Goal: Information Seeking & Learning: Check status

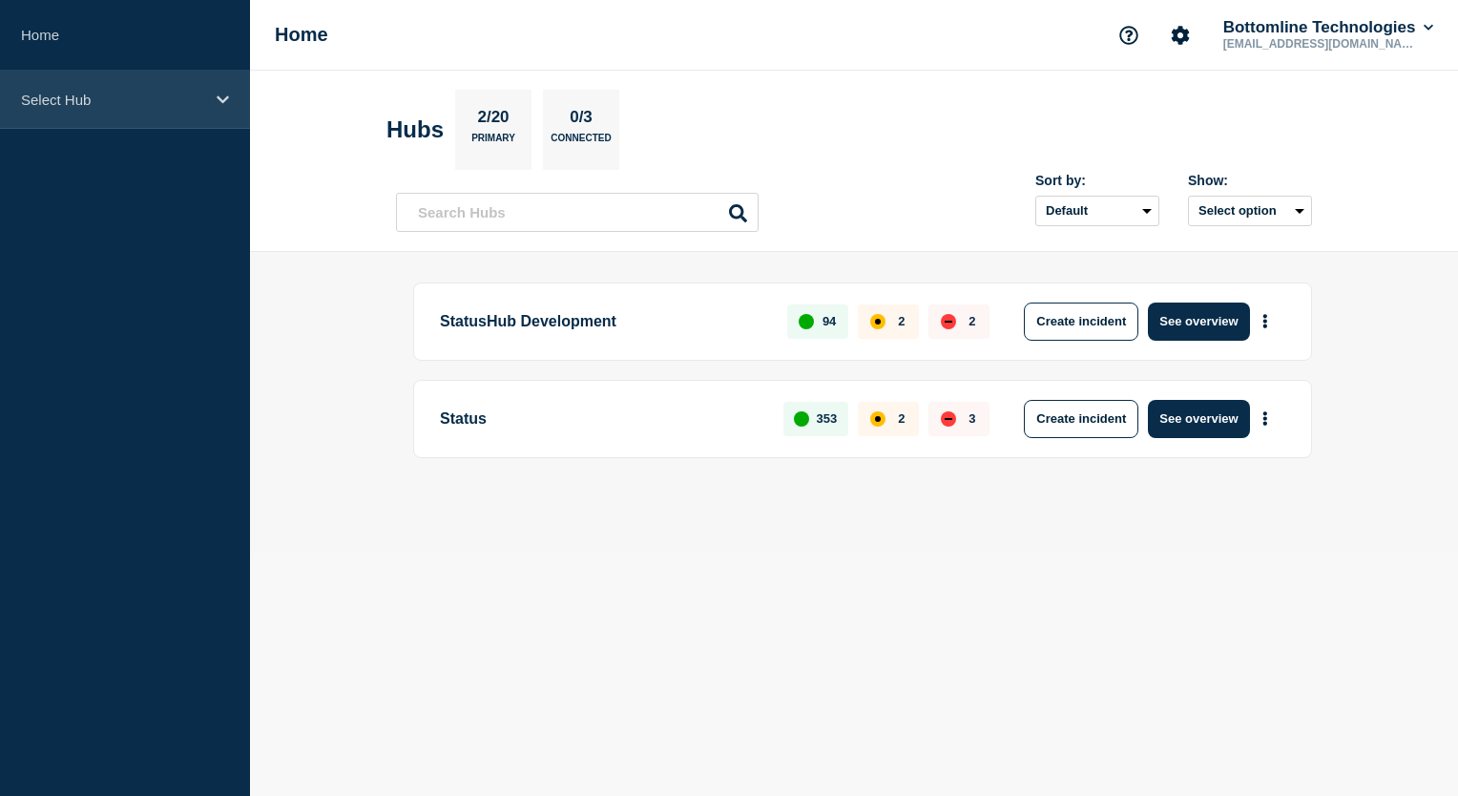
click at [215, 102] on div "Select Hub" at bounding box center [125, 100] width 250 height 58
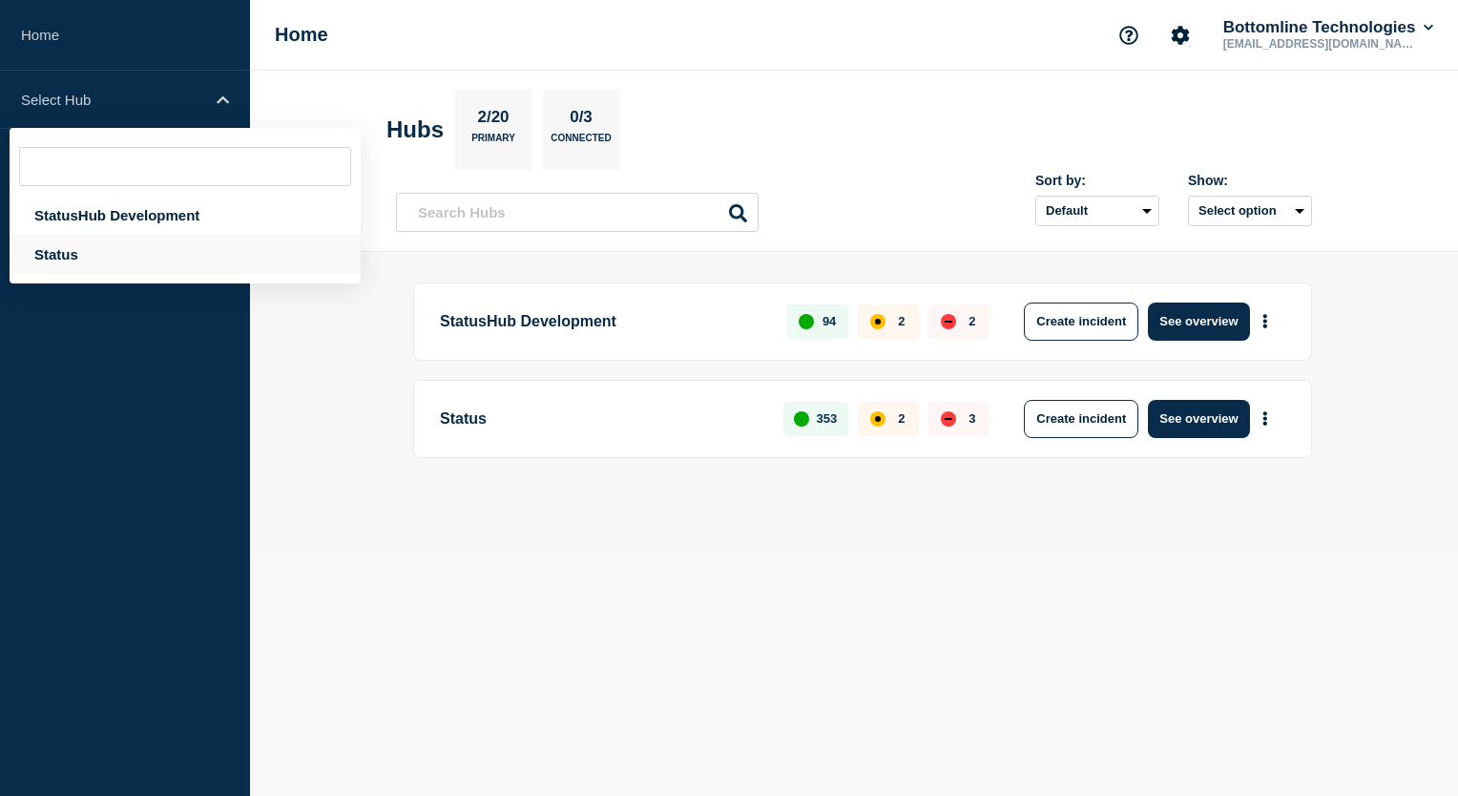
click at [141, 257] on div "Status" at bounding box center [185, 254] width 351 height 39
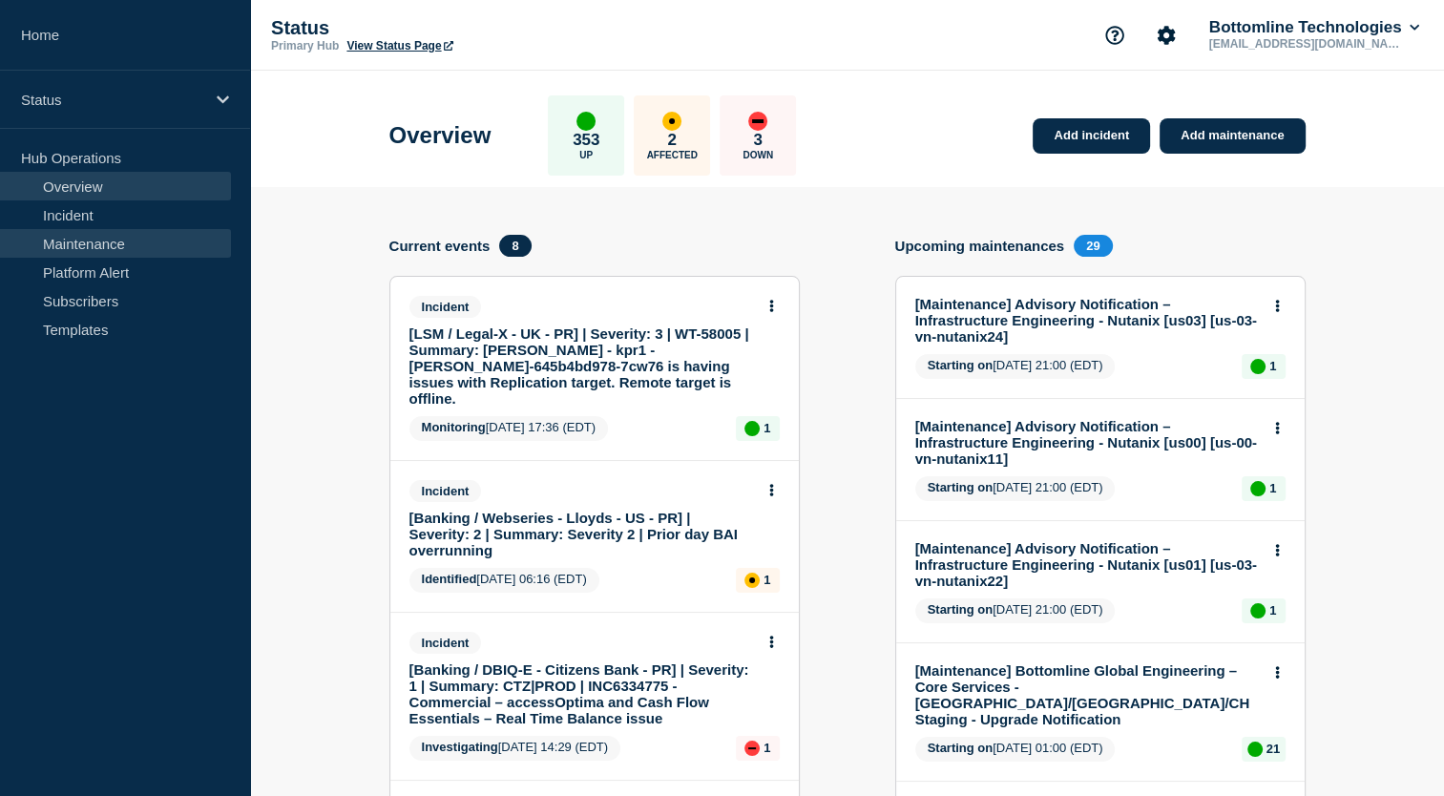
click at [134, 242] on link "Maintenance" at bounding box center [115, 243] width 231 height 29
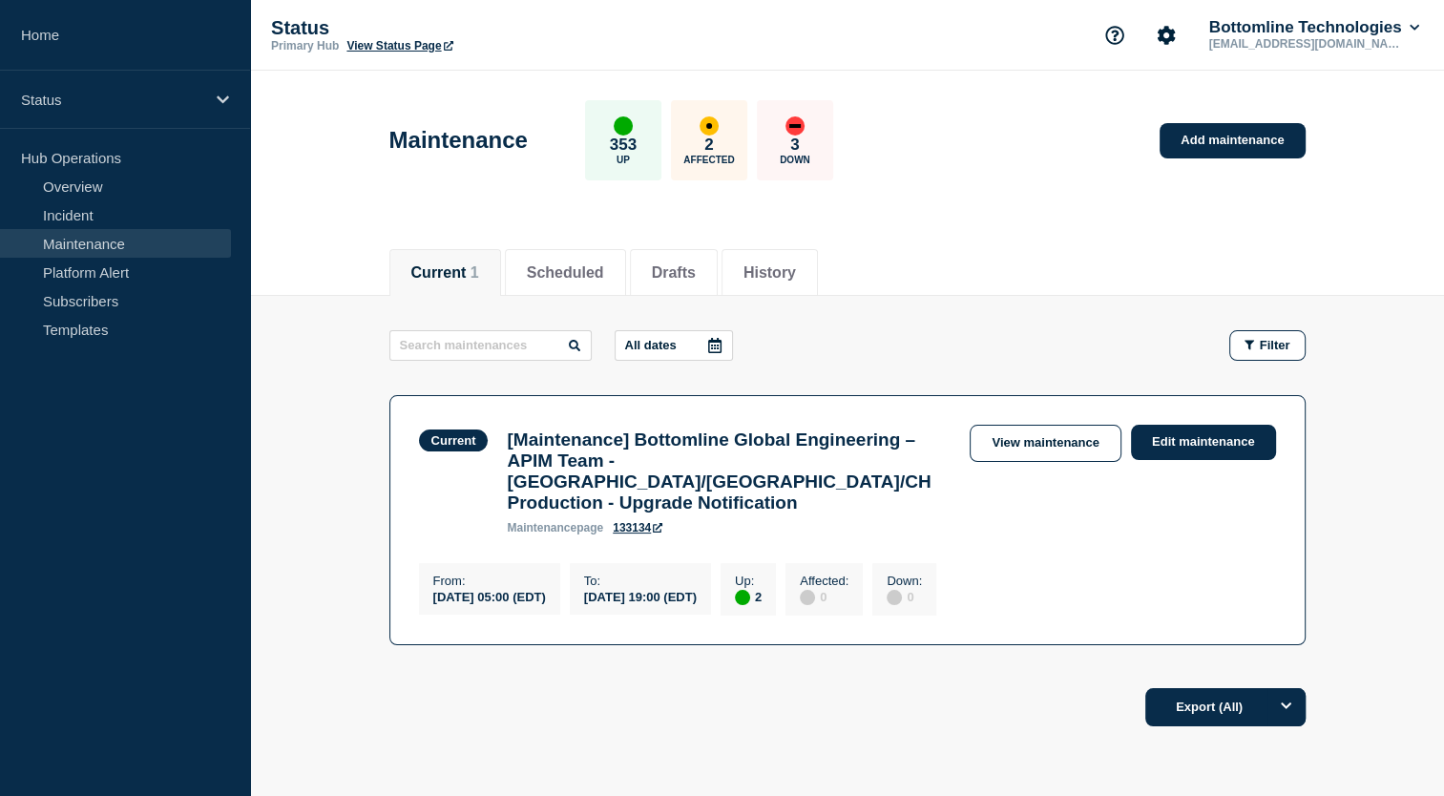
scroll to position [95, 0]
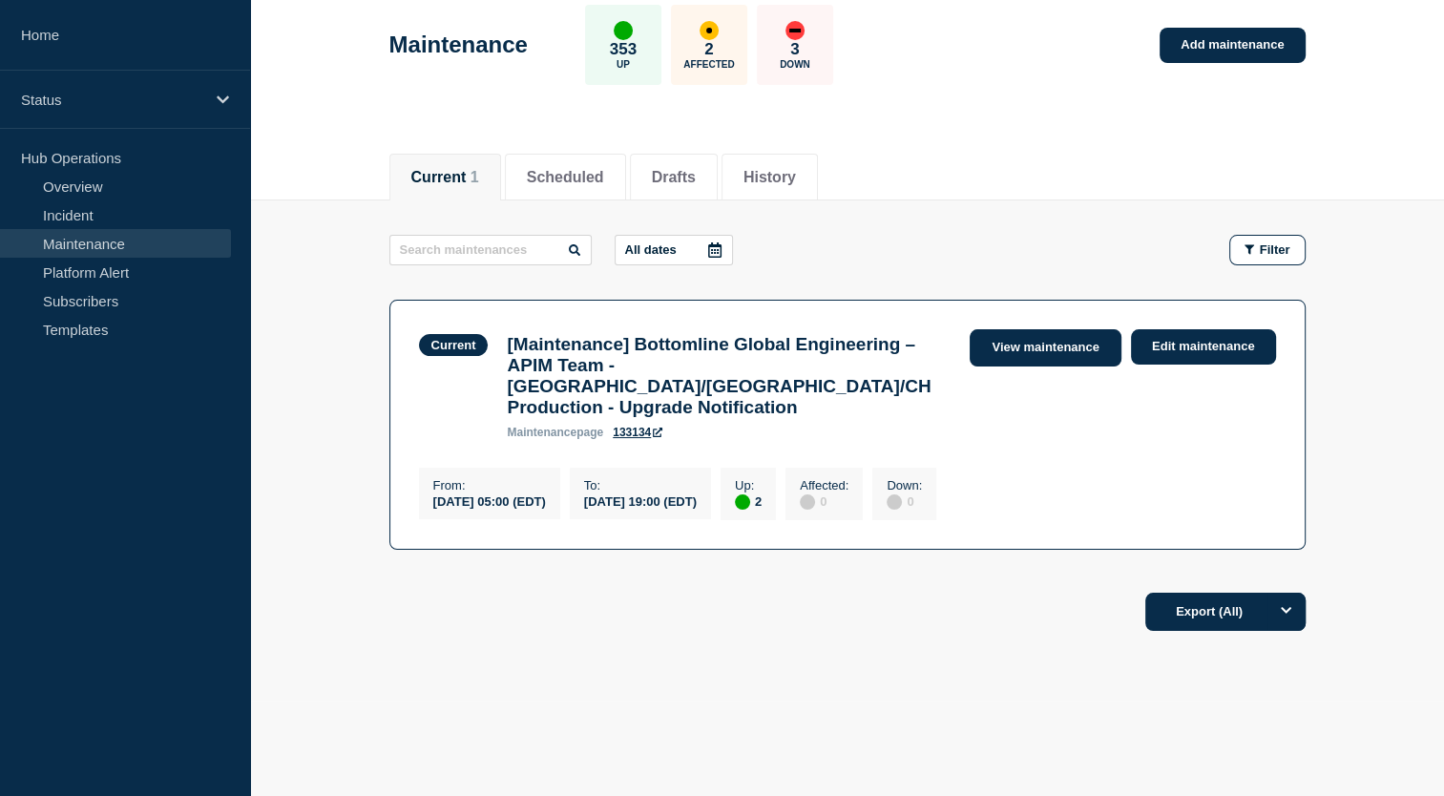
click at [1026, 347] on link "View maintenance" at bounding box center [1044, 347] width 151 height 37
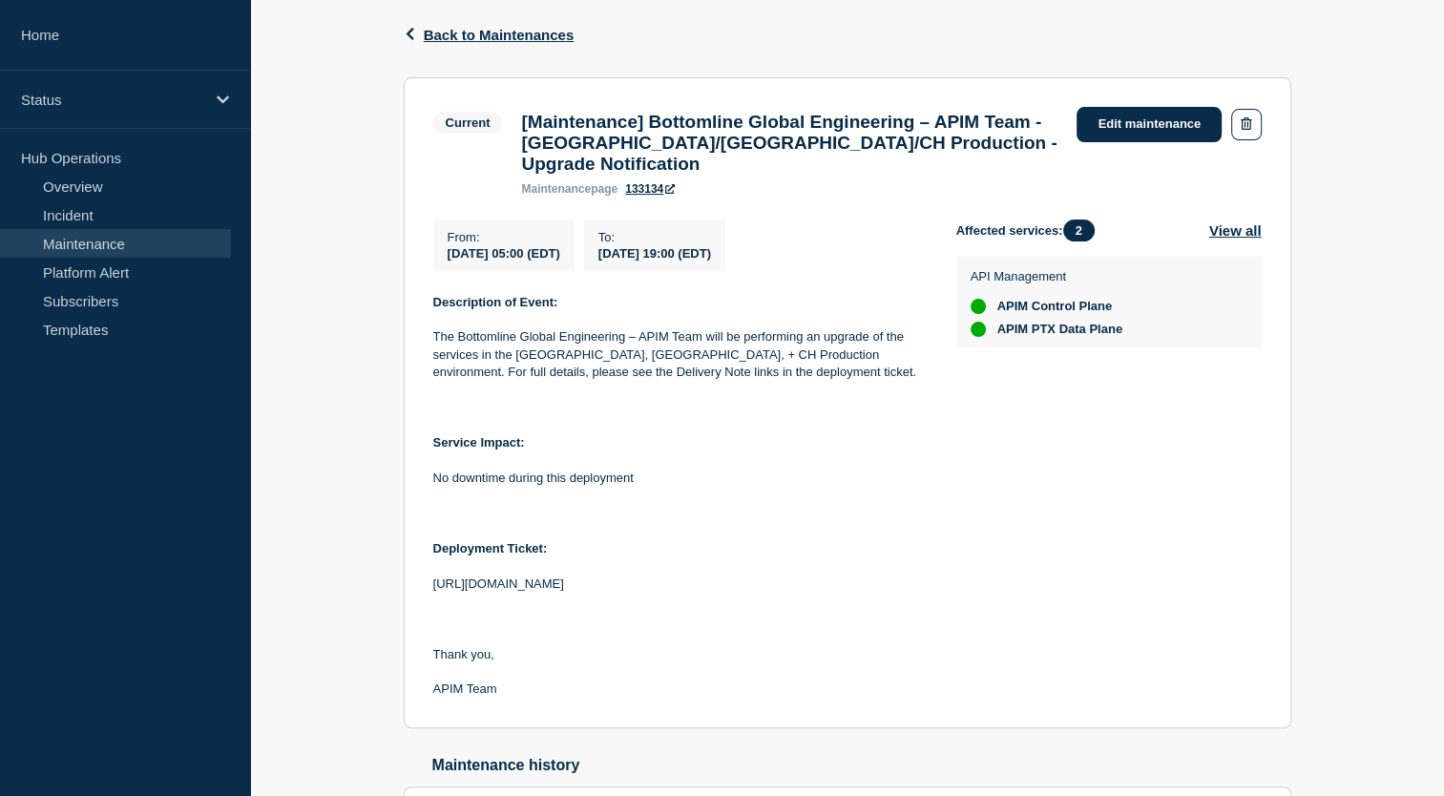
scroll to position [471, 0]
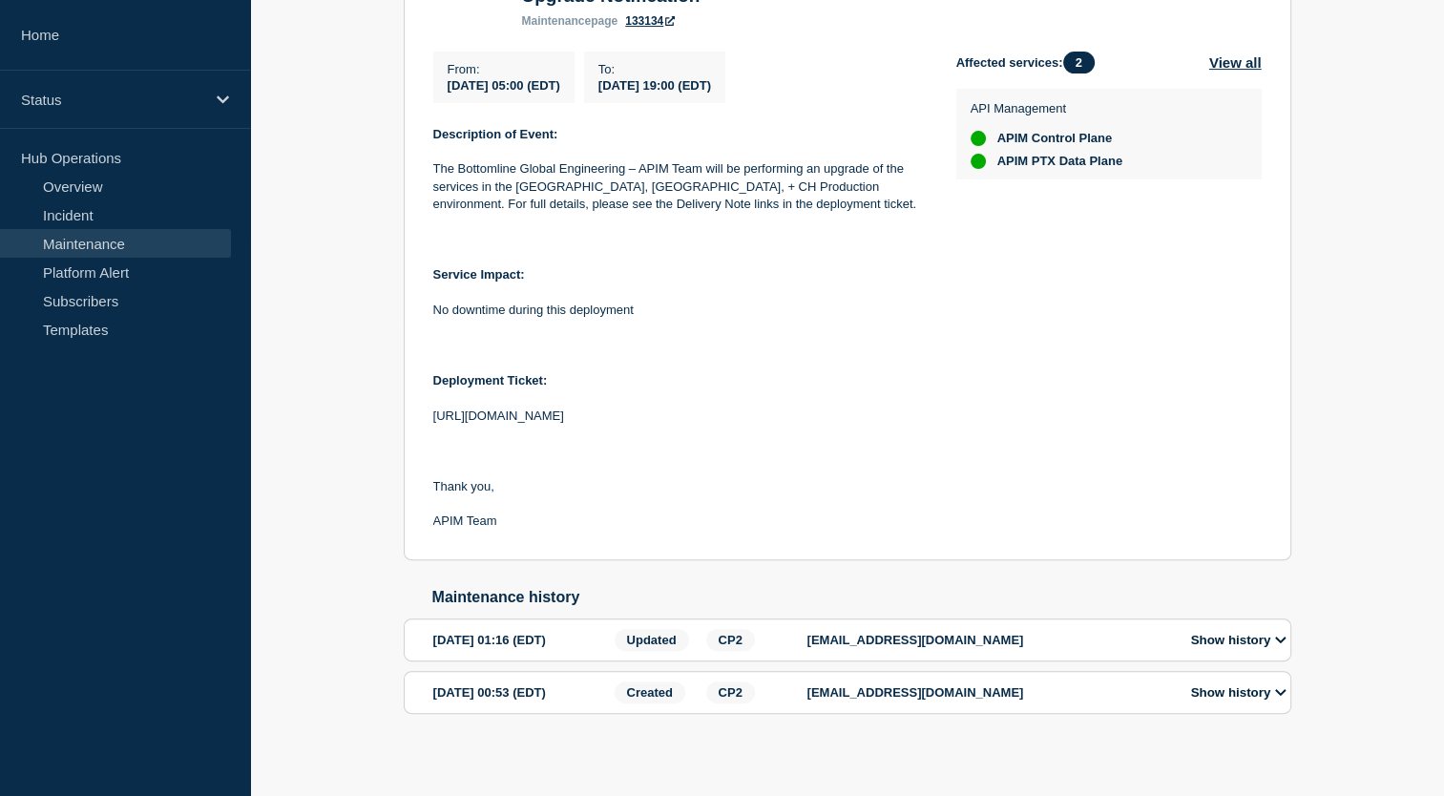
click at [1206, 637] on button "Show history" at bounding box center [1238, 640] width 107 height 16
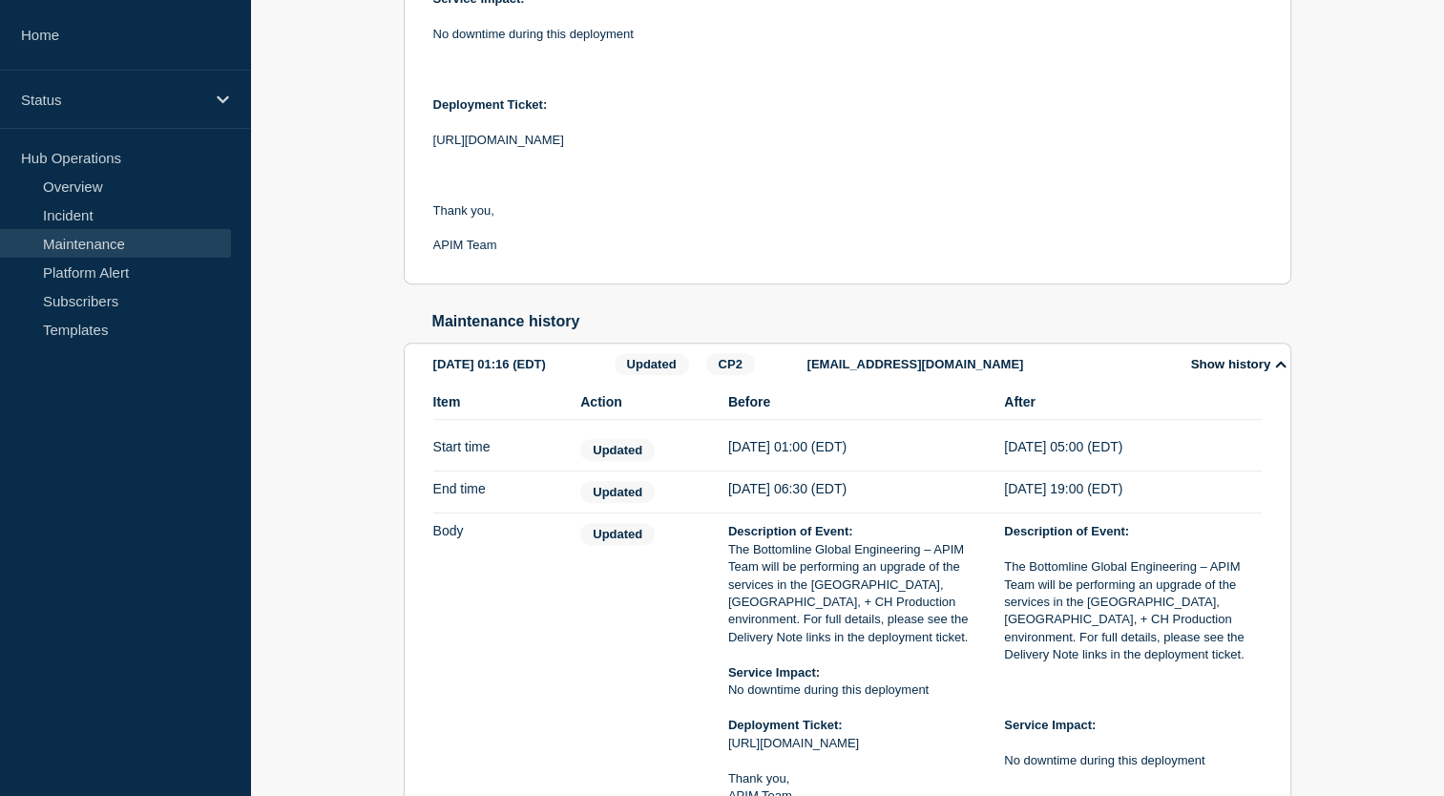
scroll to position [741, 0]
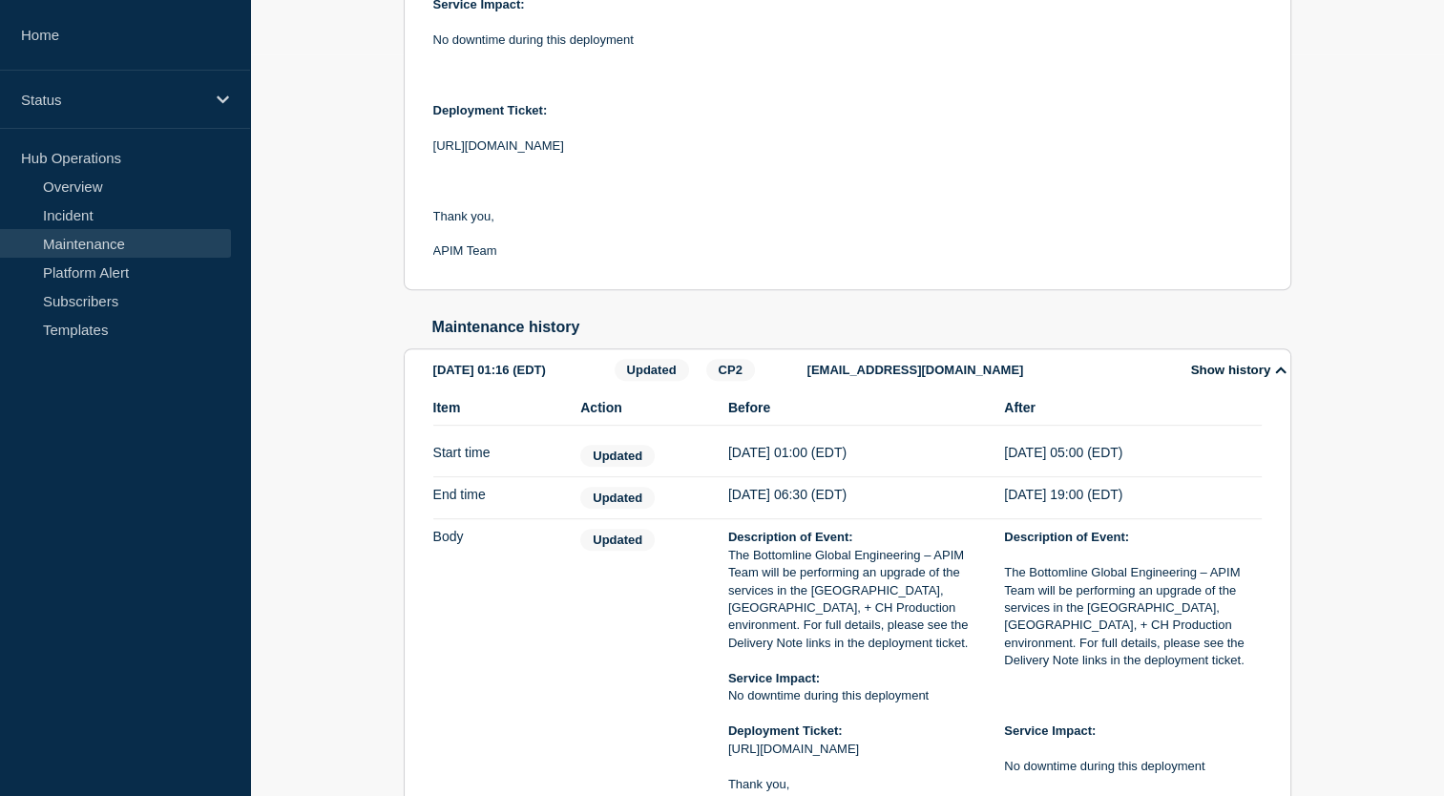
click at [336, 360] on div "Back Back to Maintenances Current [Maintenance] Bottomline Global Engineering –…" at bounding box center [847, 377] width 1194 height 1646
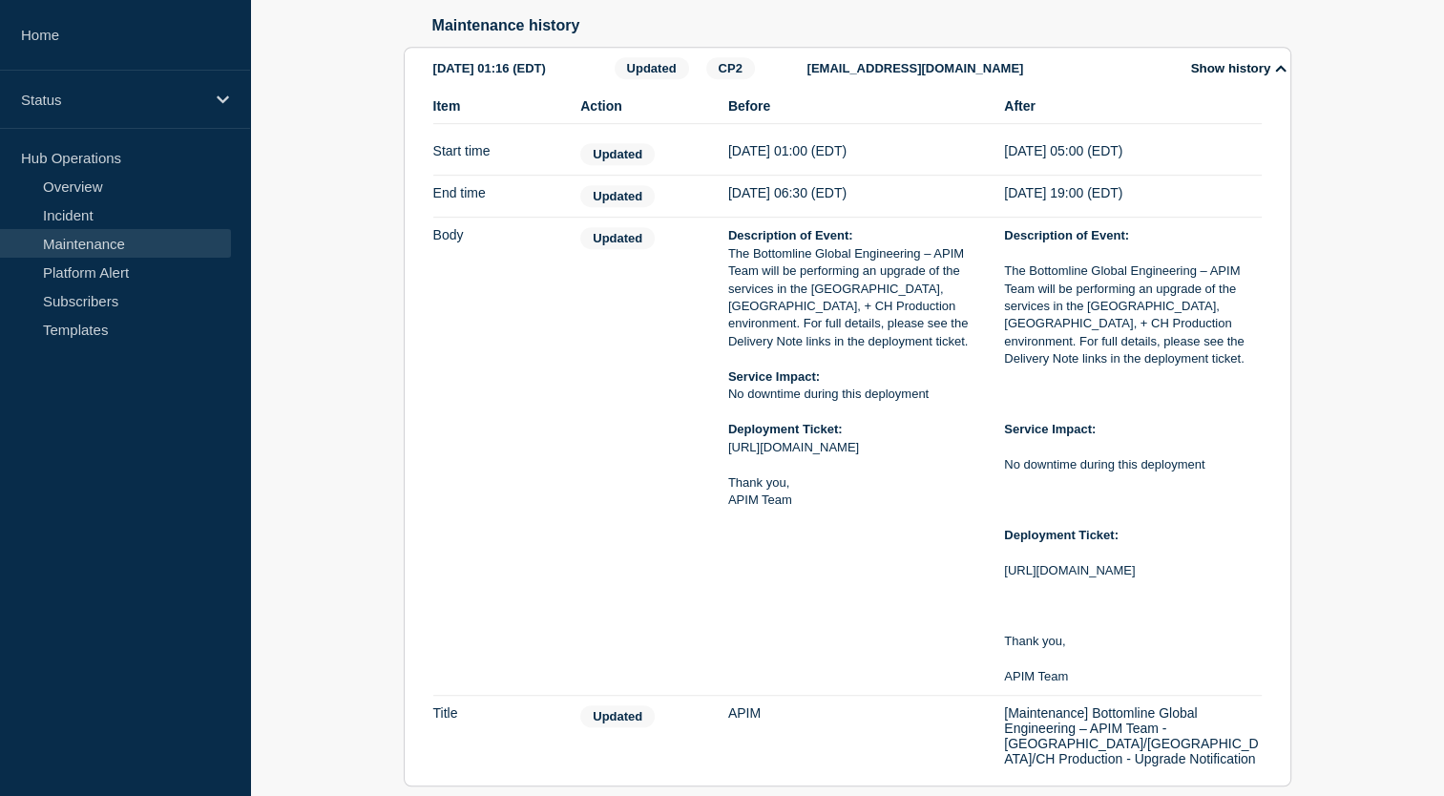
scroll to position [1137, 0]
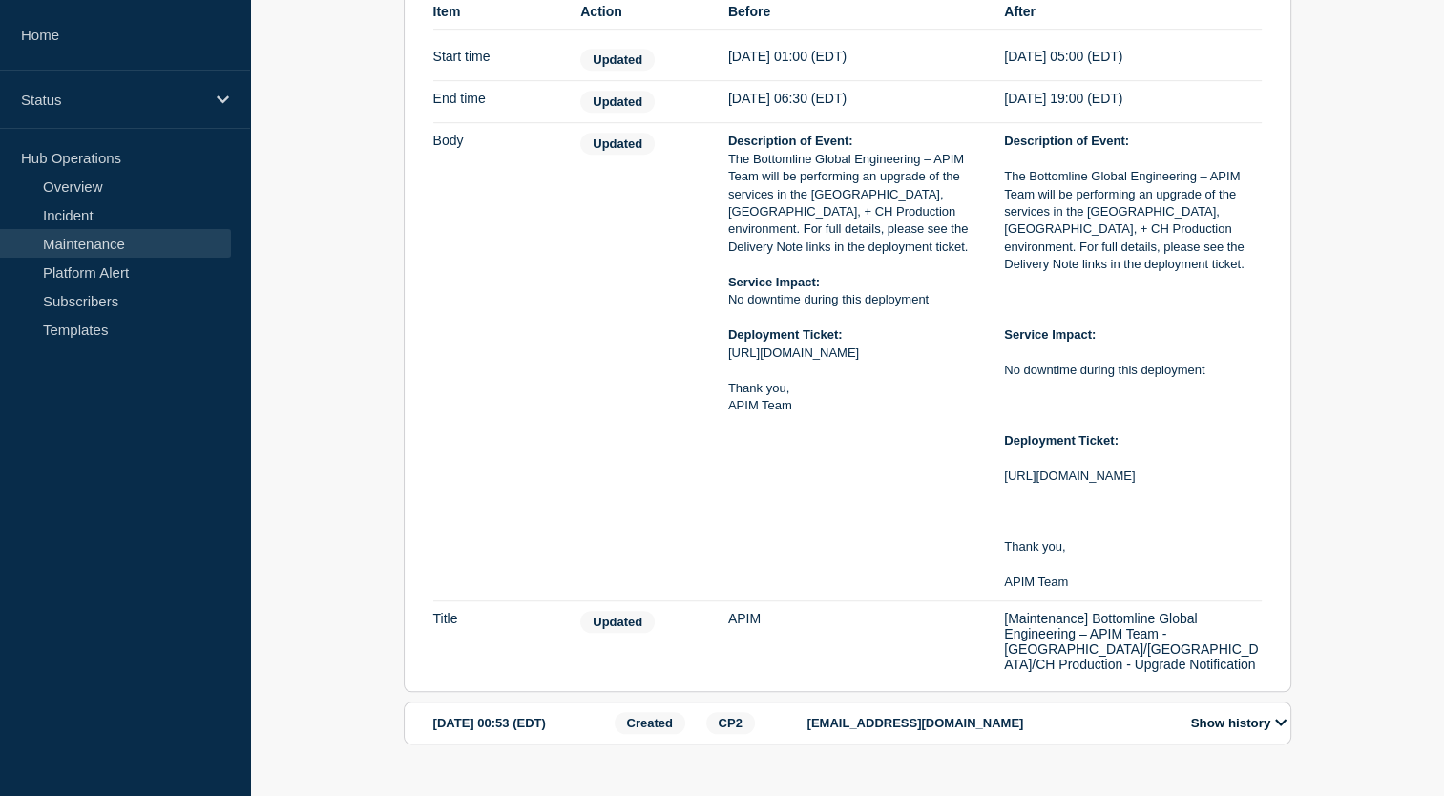
click at [1263, 715] on button "Show history" at bounding box center [1238, 723] width 107 height 16
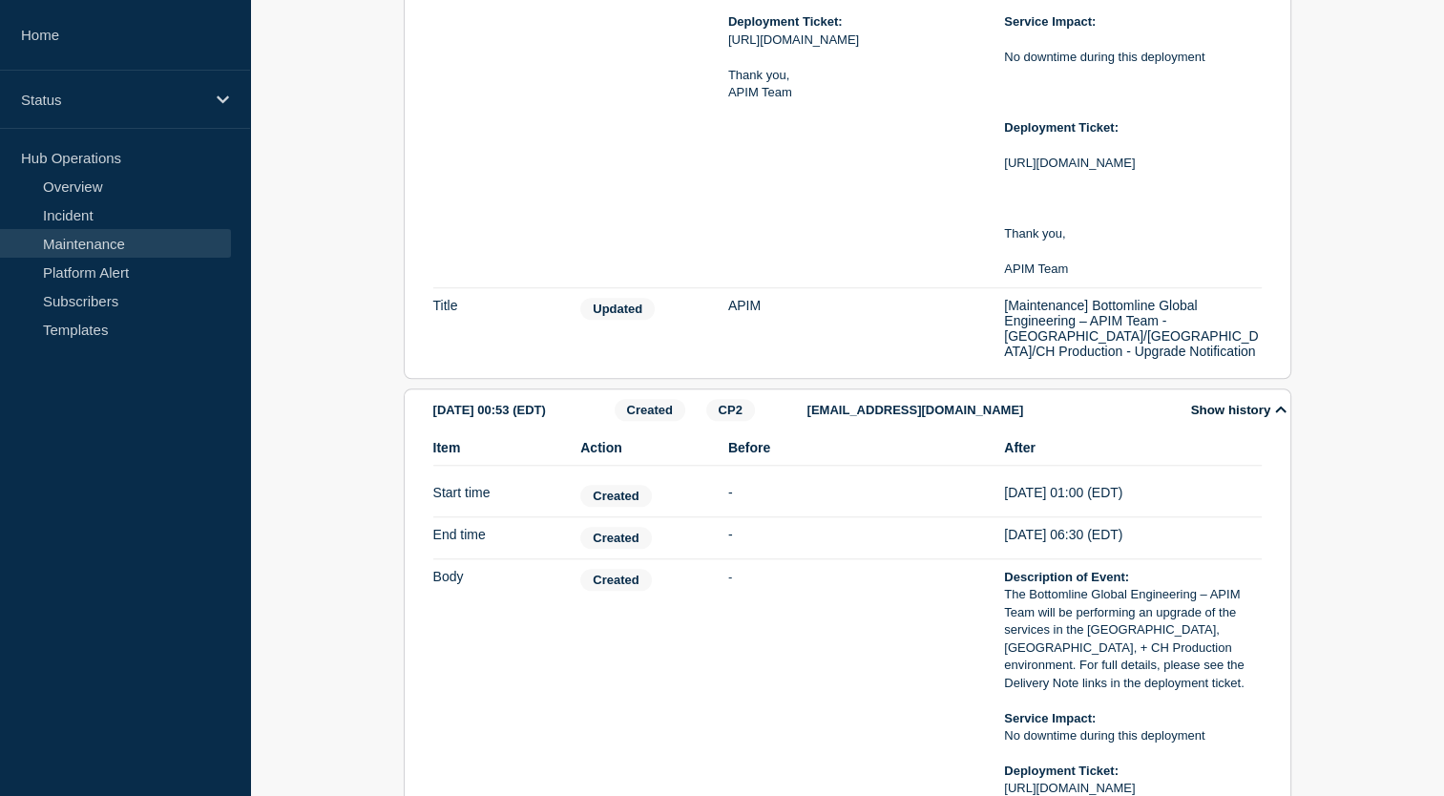
scroll to position [1602, 0]
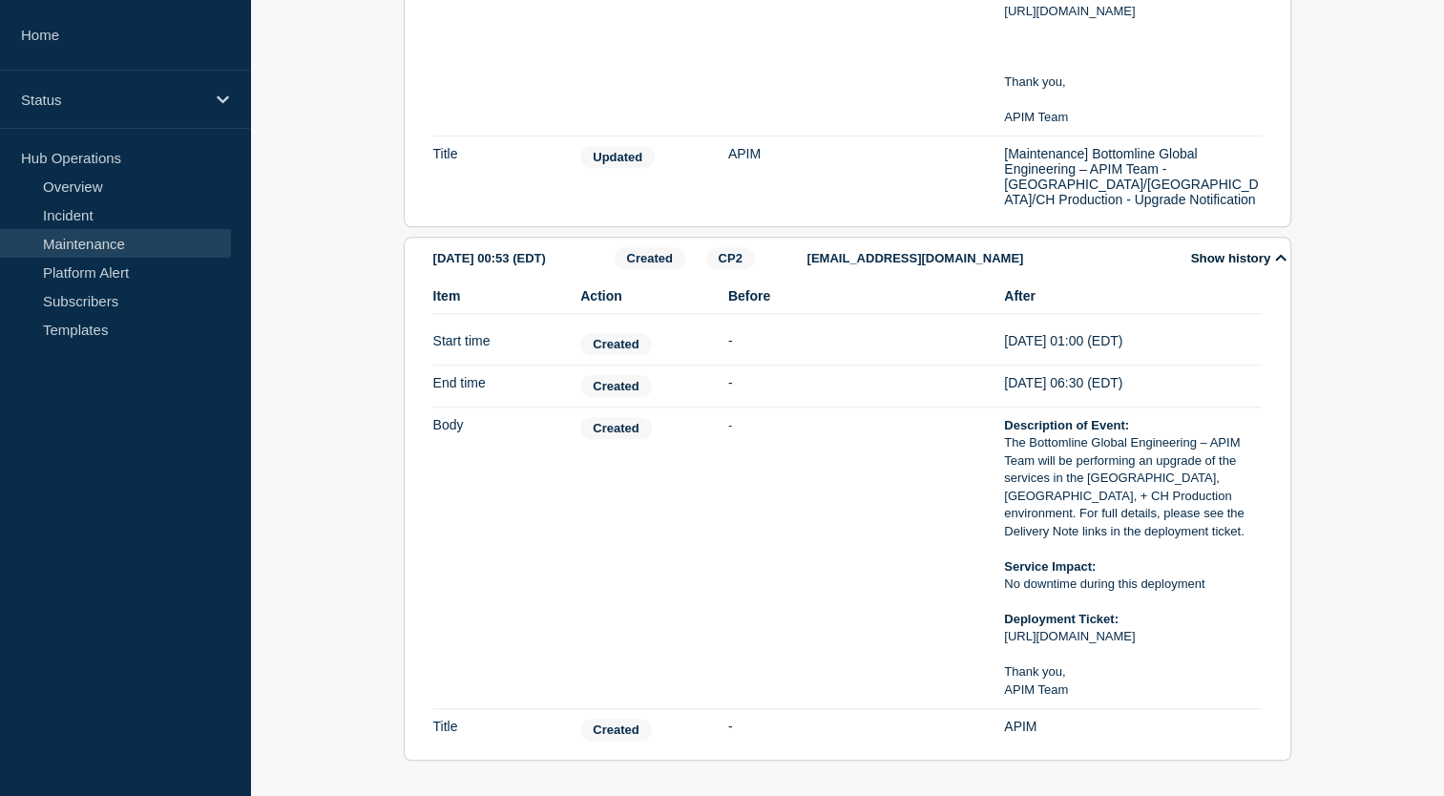
click at [1266, 250] on button "Show history" at bounding box center [1238, 258] width 107 height 16
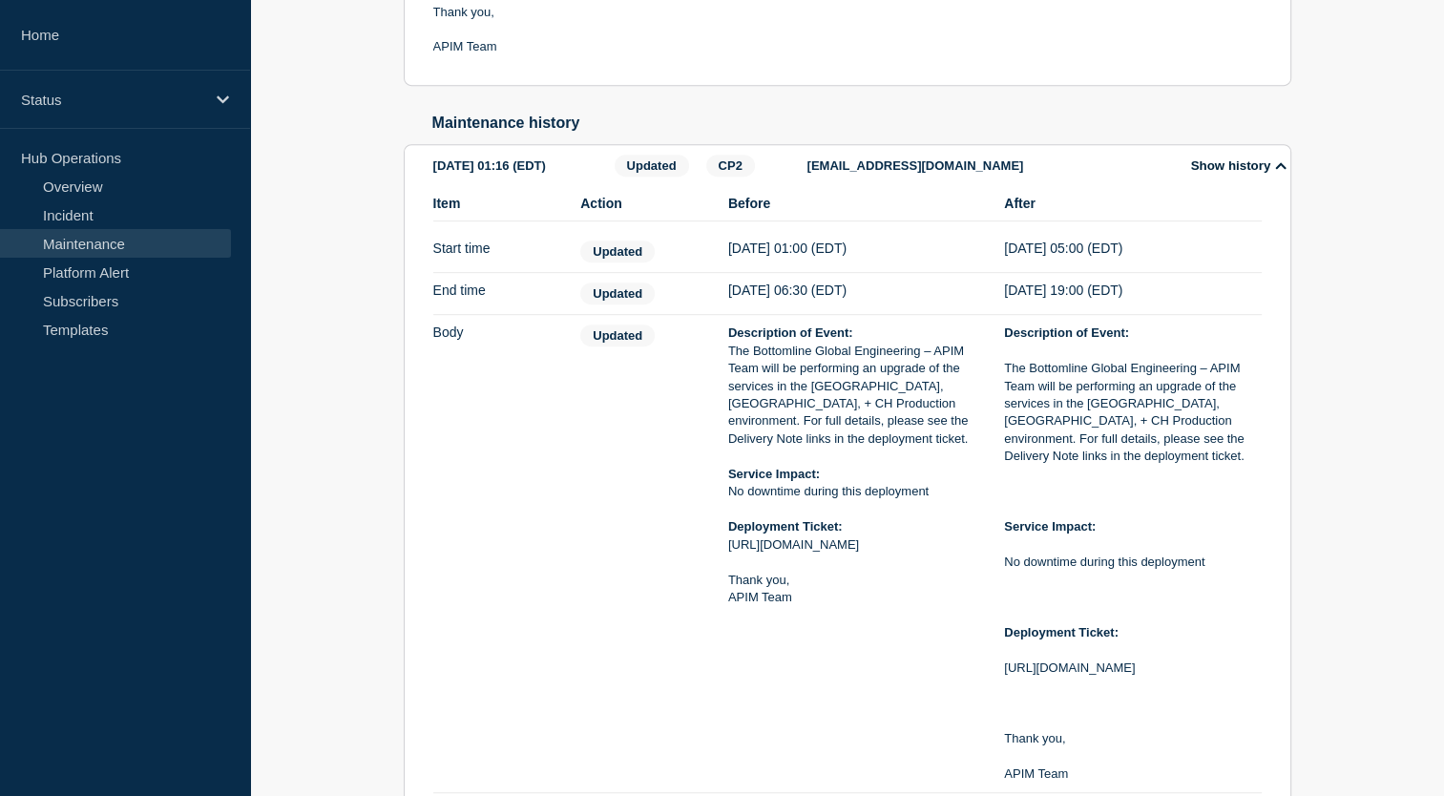
scroll to position [881, 0]
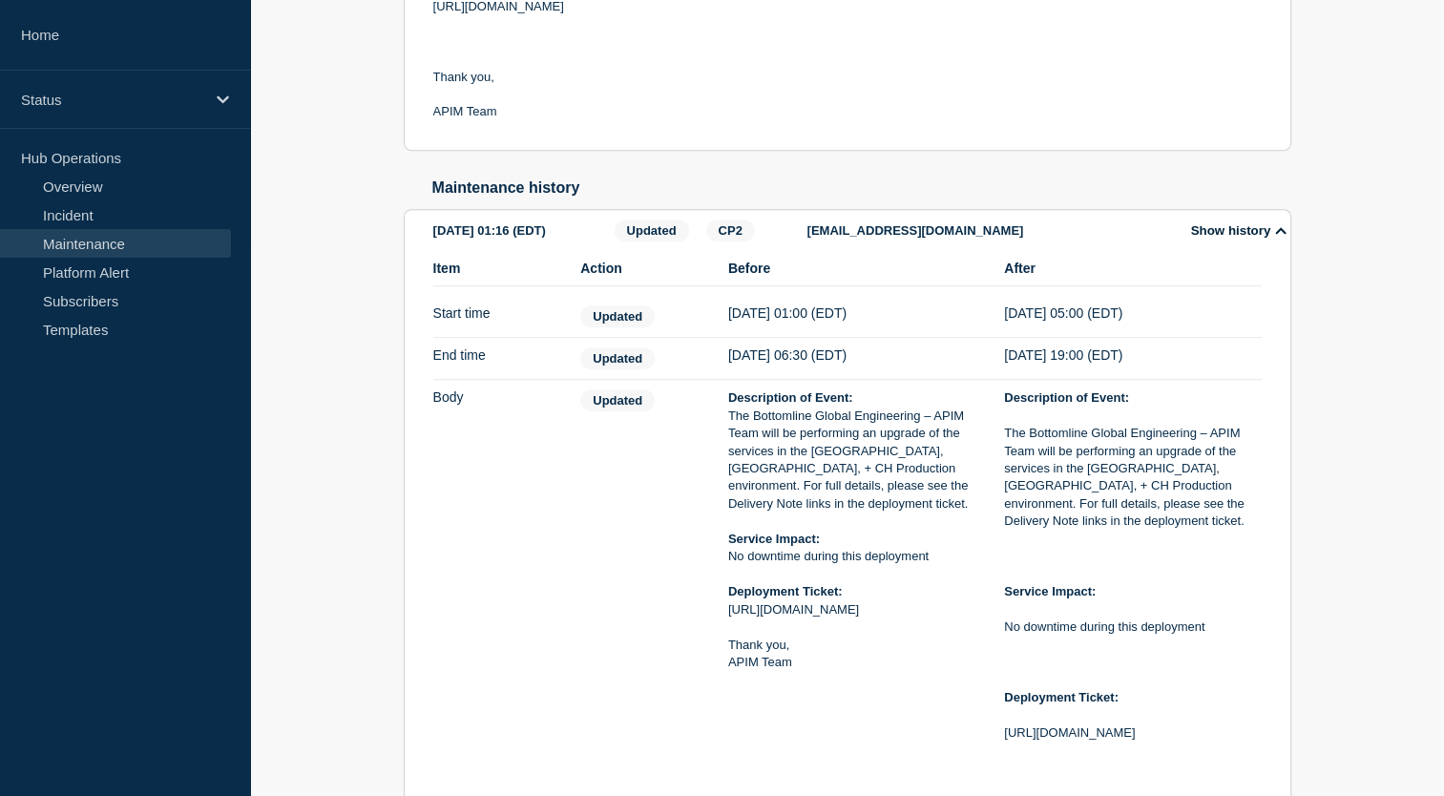
click at [1257, 231] on button "Show history" at bounding box center [1238, 230] width 107 height 16
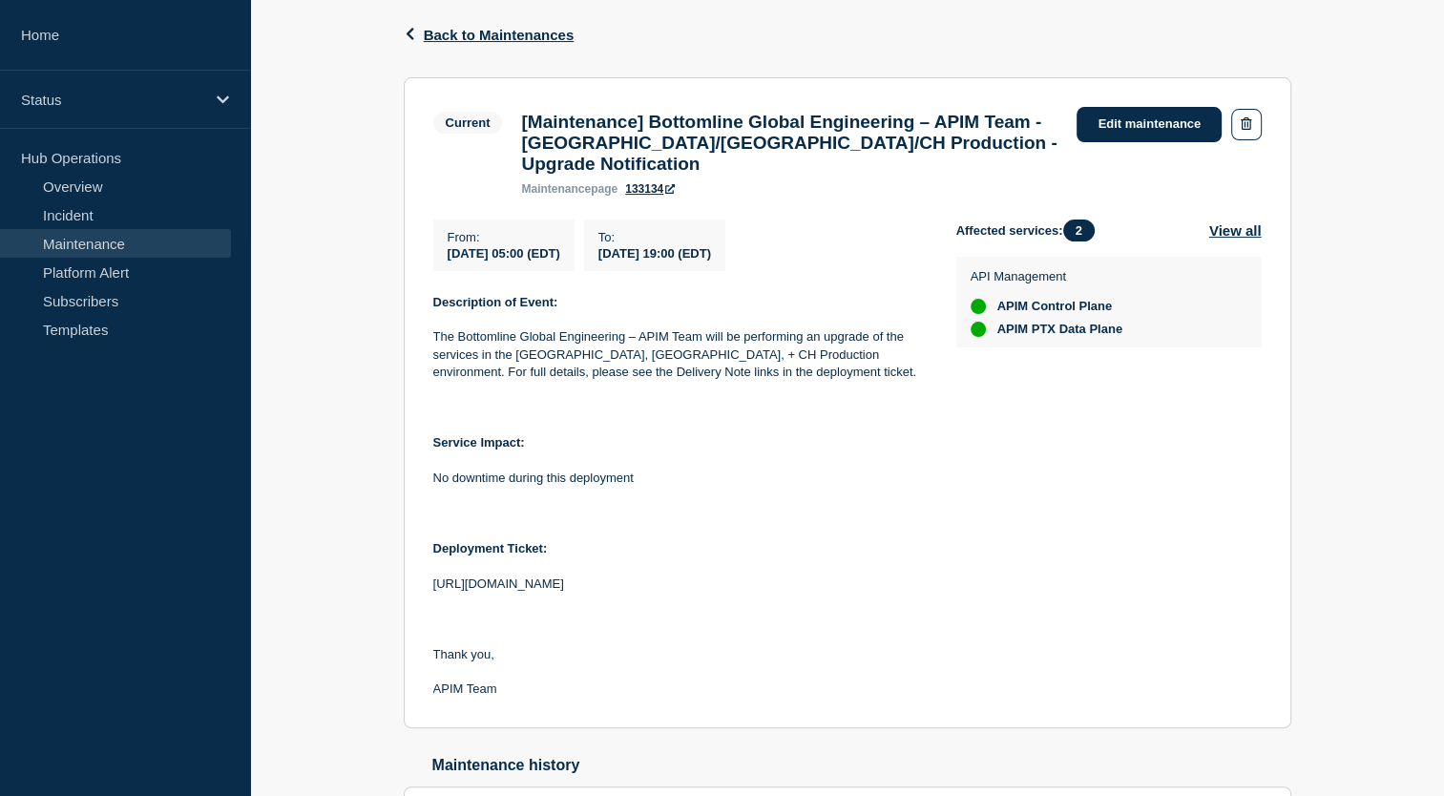
scroll to position [298, 0]
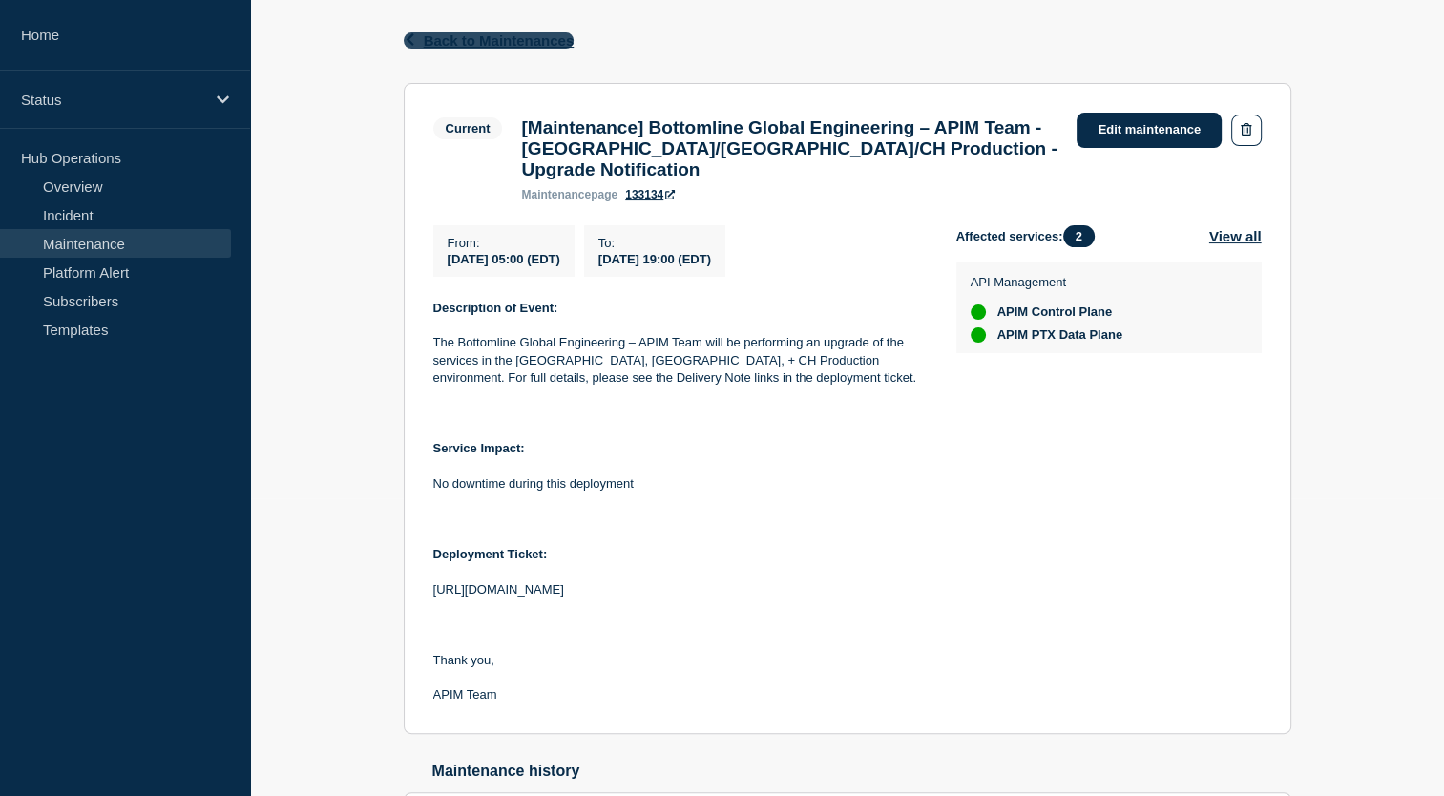
click at [463, 34] on span "Back to Maintenances" at bounding box center [499, 40] width 151 height 16
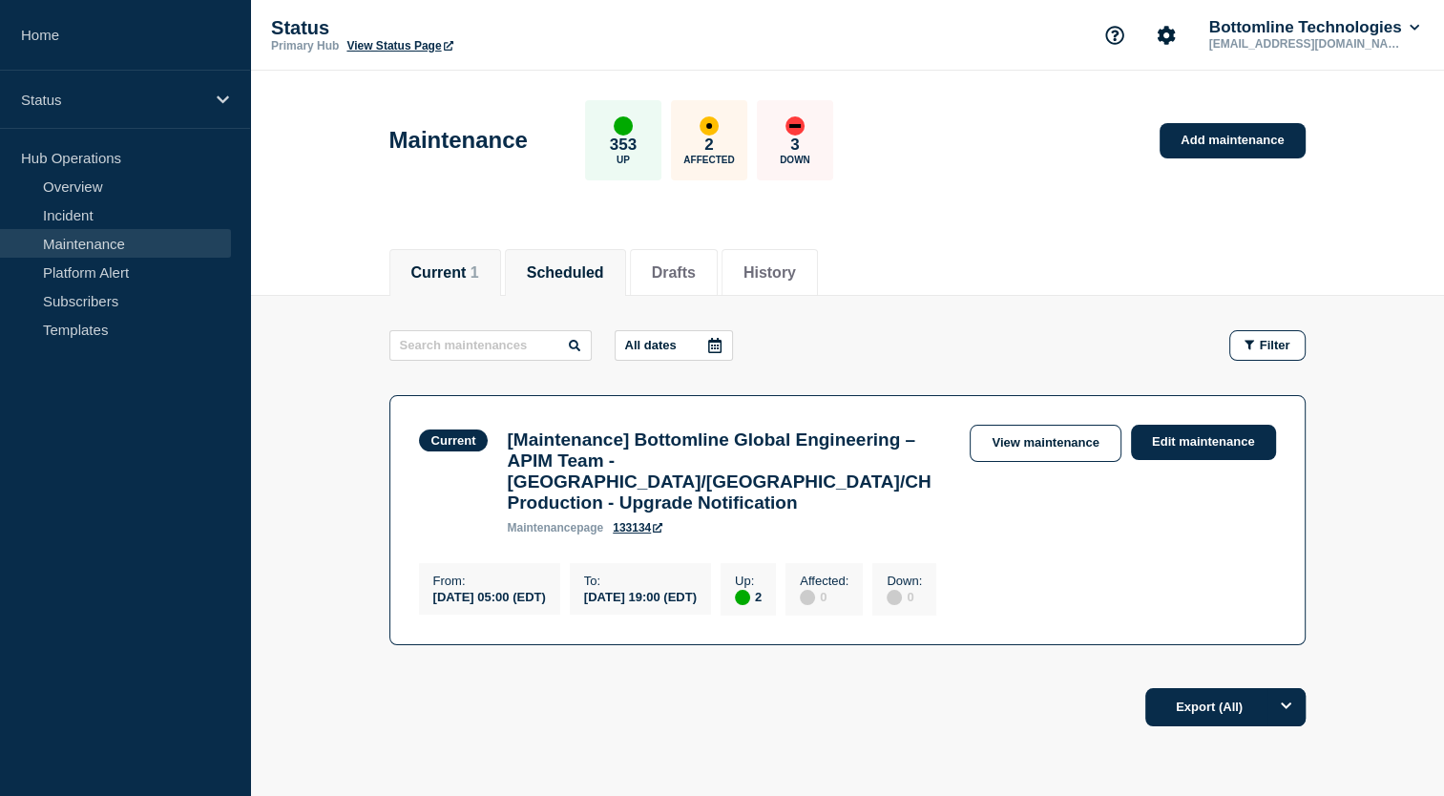
click at [576, 273] on button "Scheduled" at bounding box center [565, 272] width 77 height 17
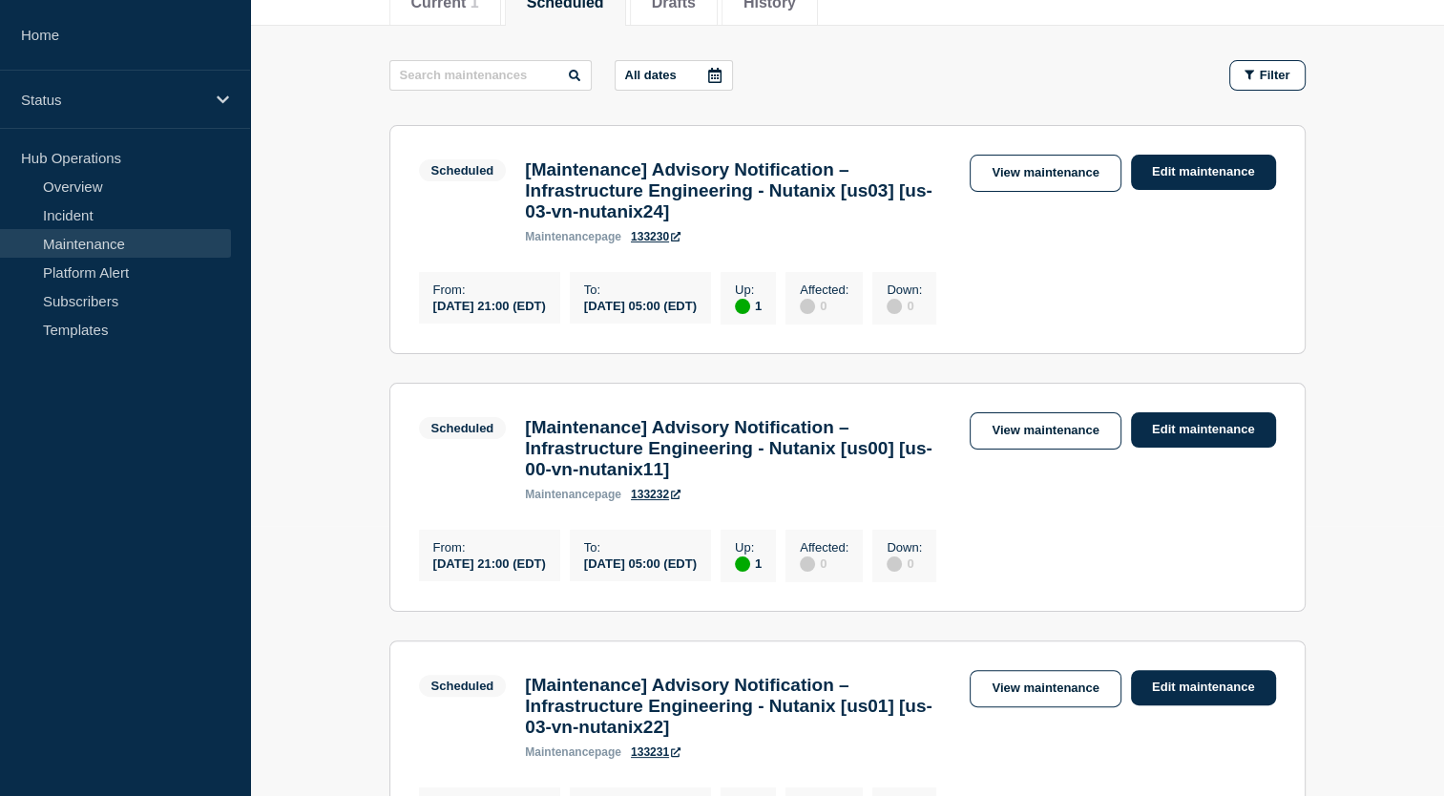
scroll to position [271, 0]
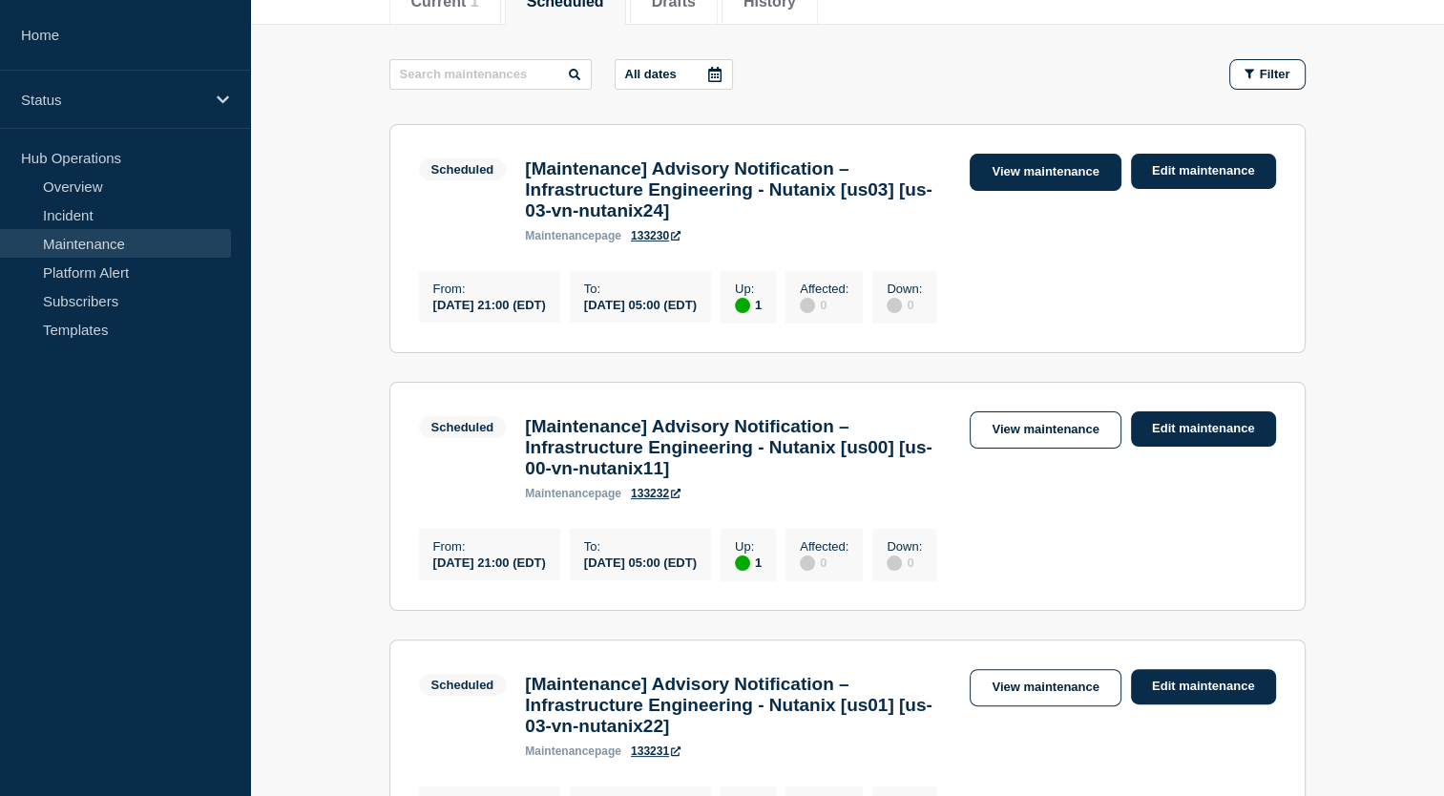
click at [1032, 178] on link "View maintenance" at bounding box center [1044, 172] width 151 height 37
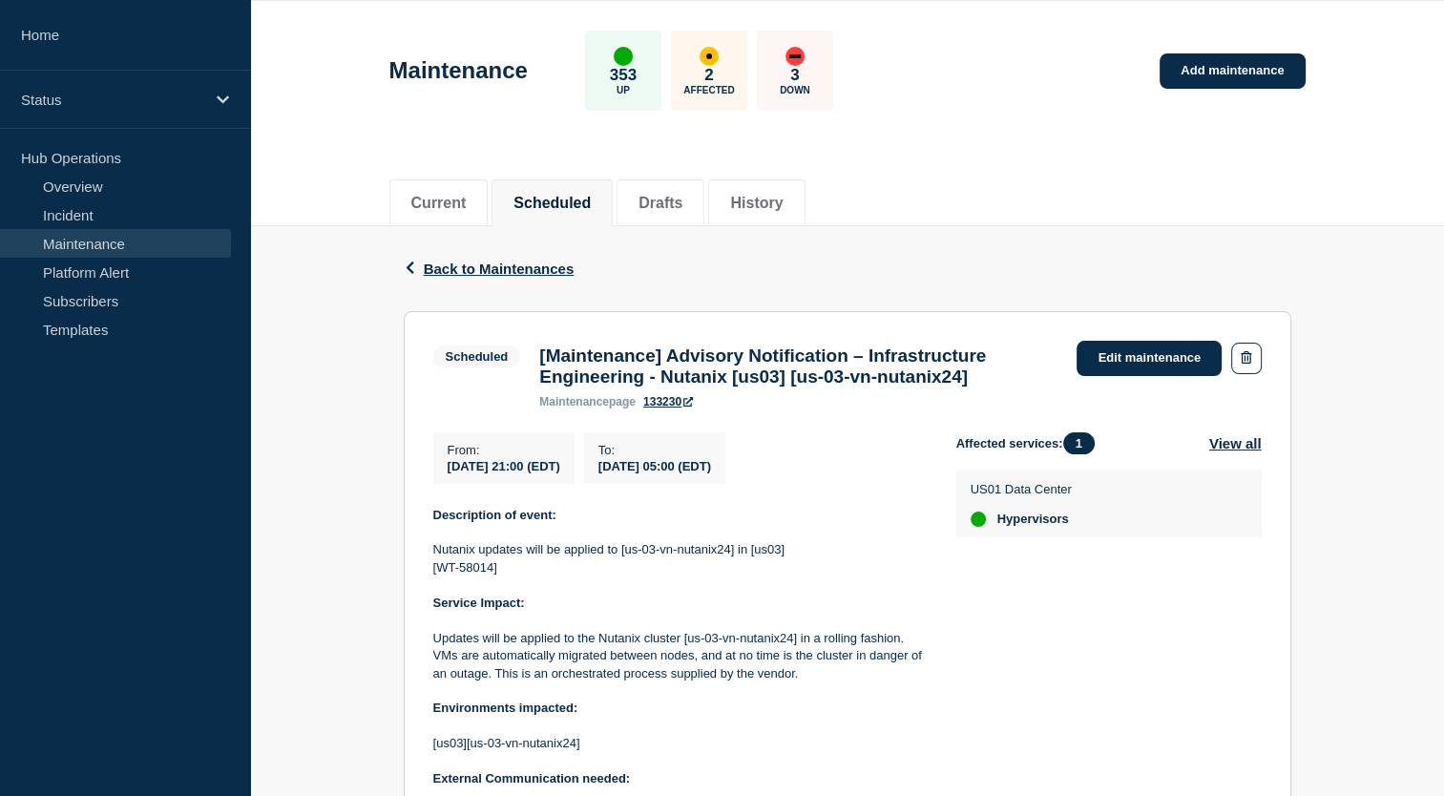
scroll to position [69, 0]
click at [525, 268] on span "Back to Maintenances" at bounding box center [499, 269] width 151 height 16
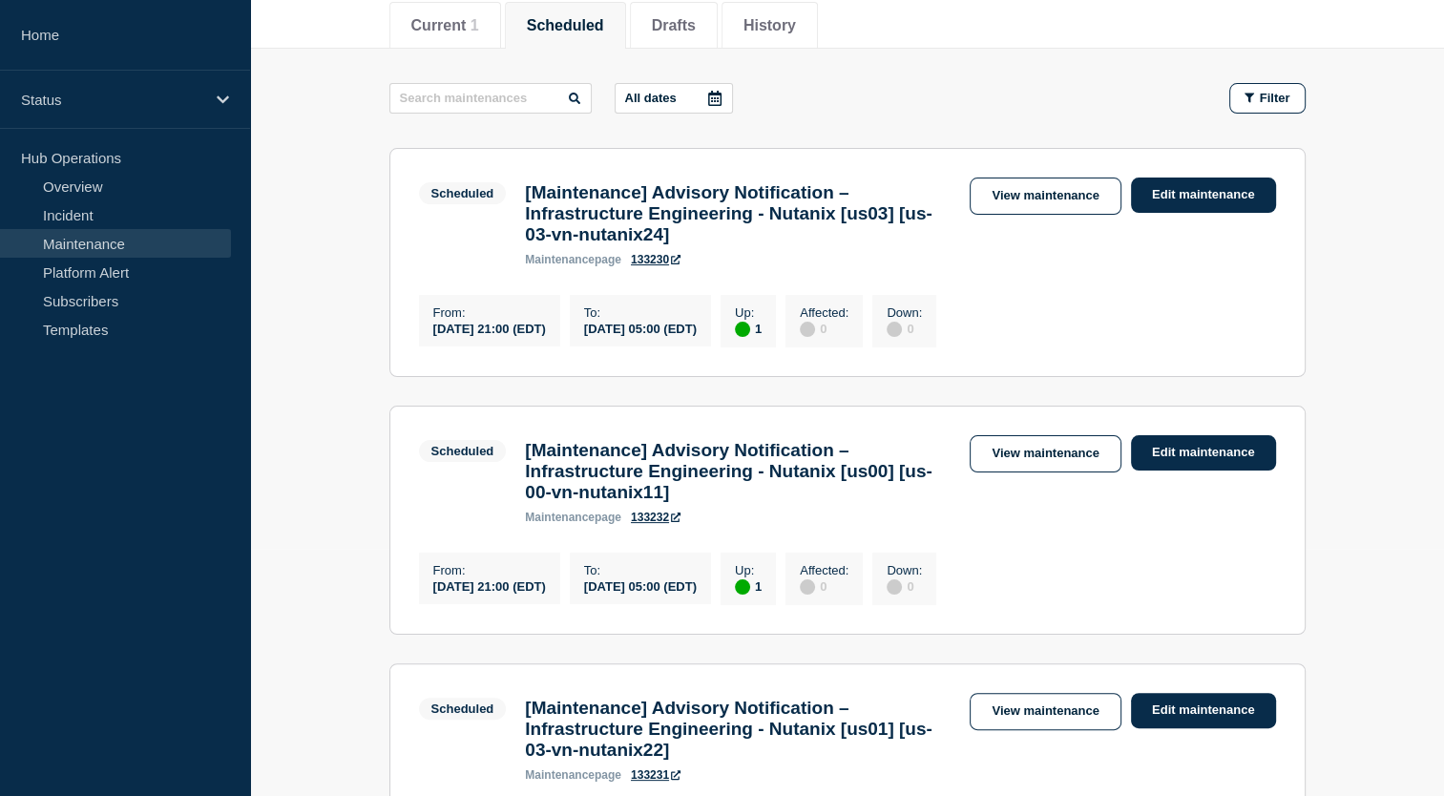
scroll to position [250, 0]
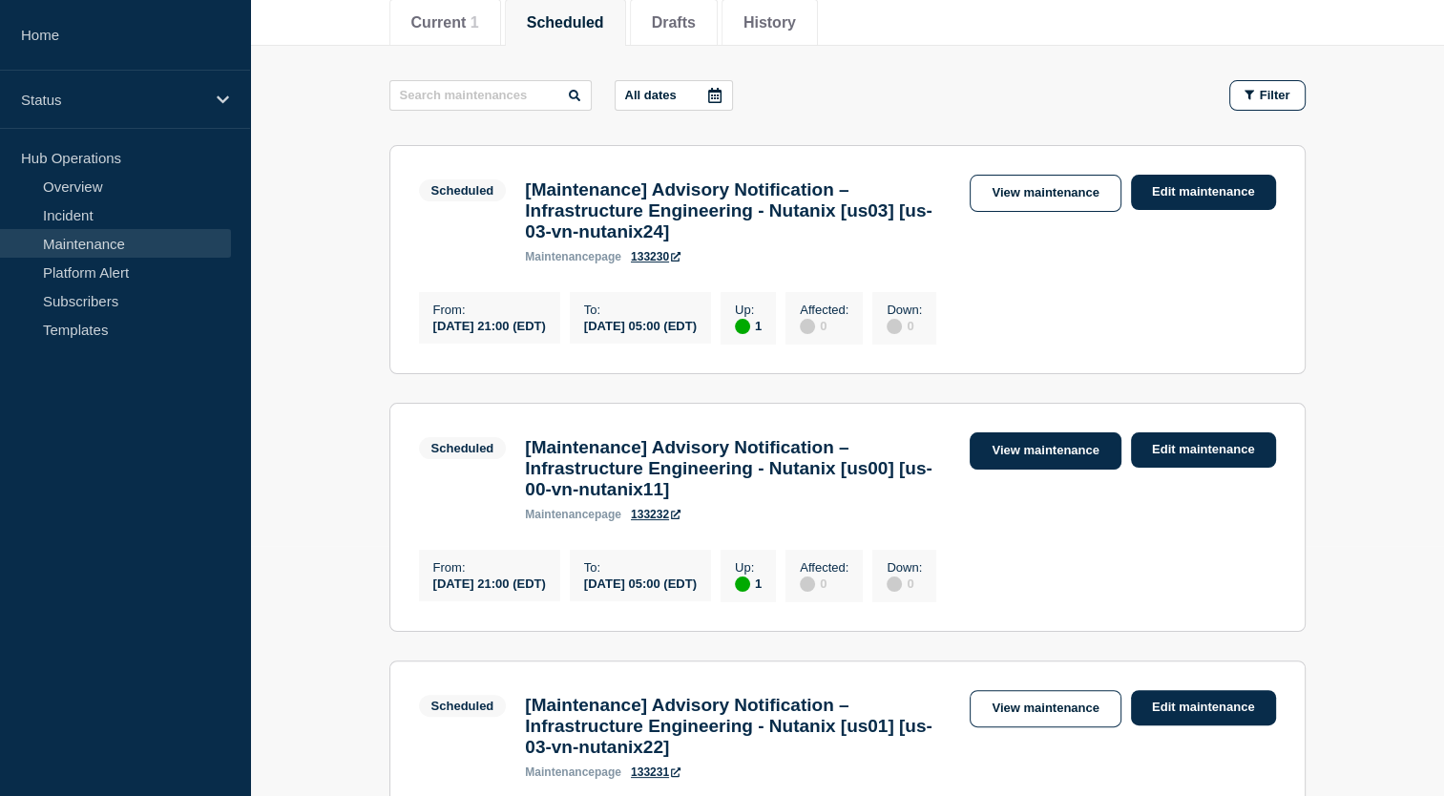
click at [1034, 465] on link "View maintenance" at bounding box center [1044, 450] width 151 height 37
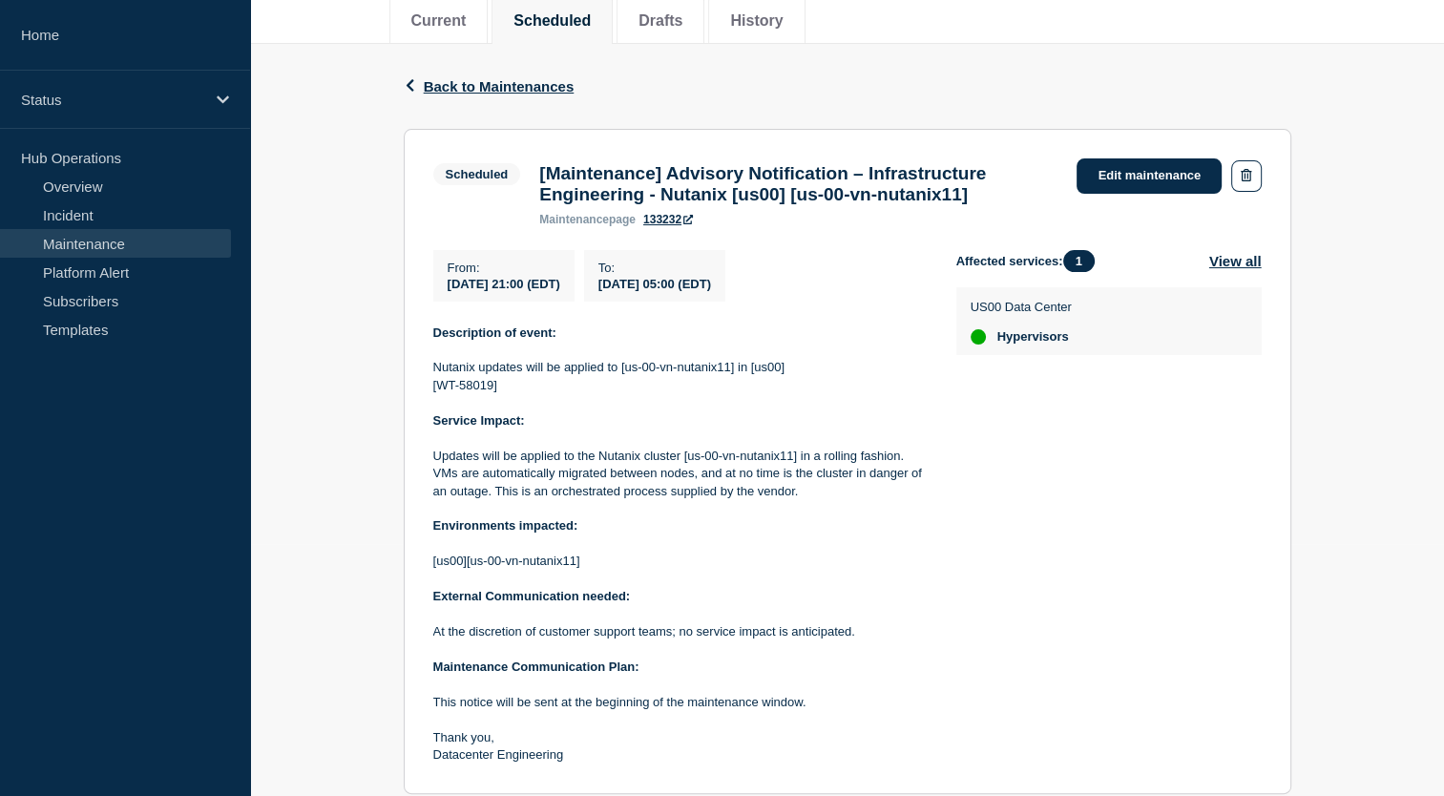
scroll to position [454, 0]
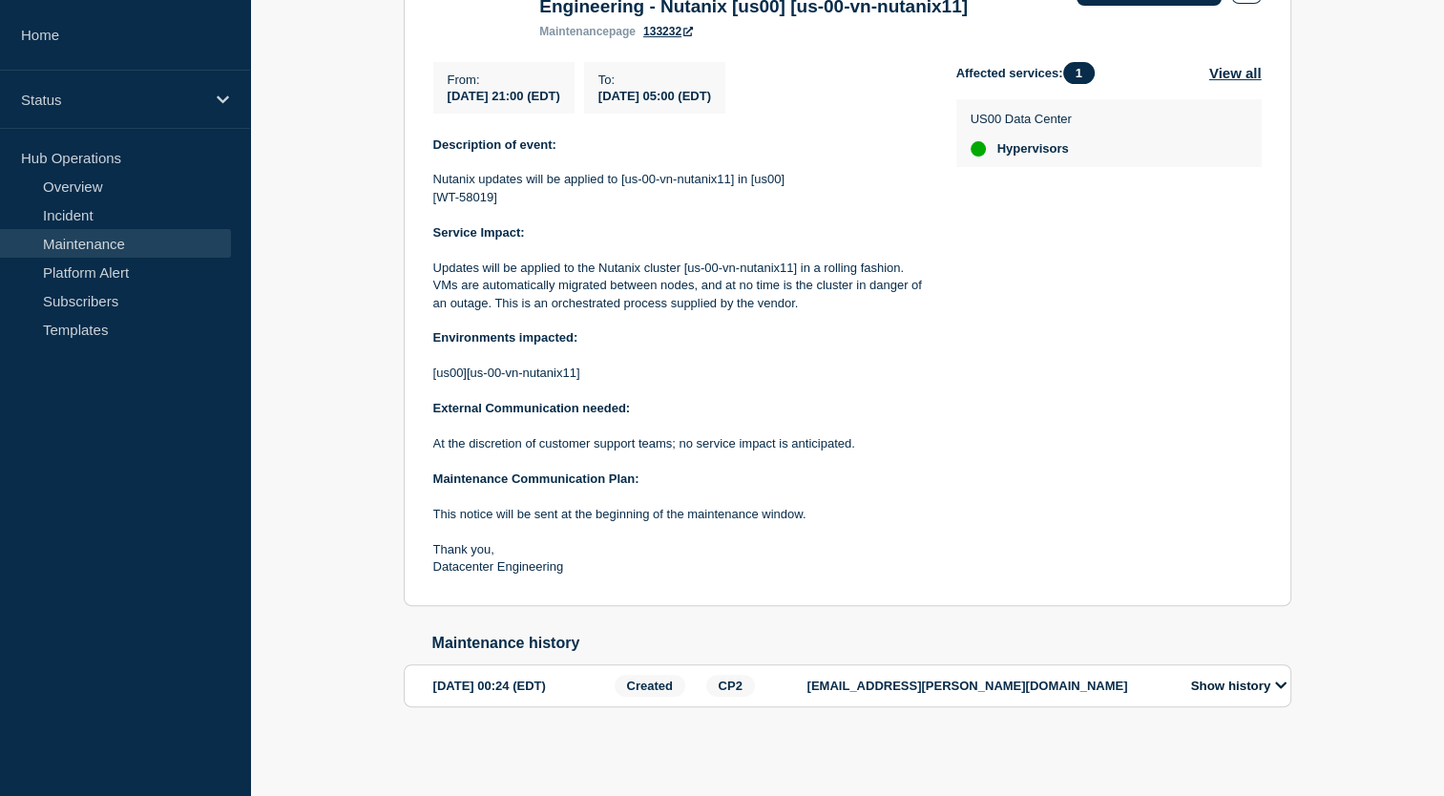
click at [1260, 687] on button "Show history" at bounding box center [1238, 685] width 107 height 16
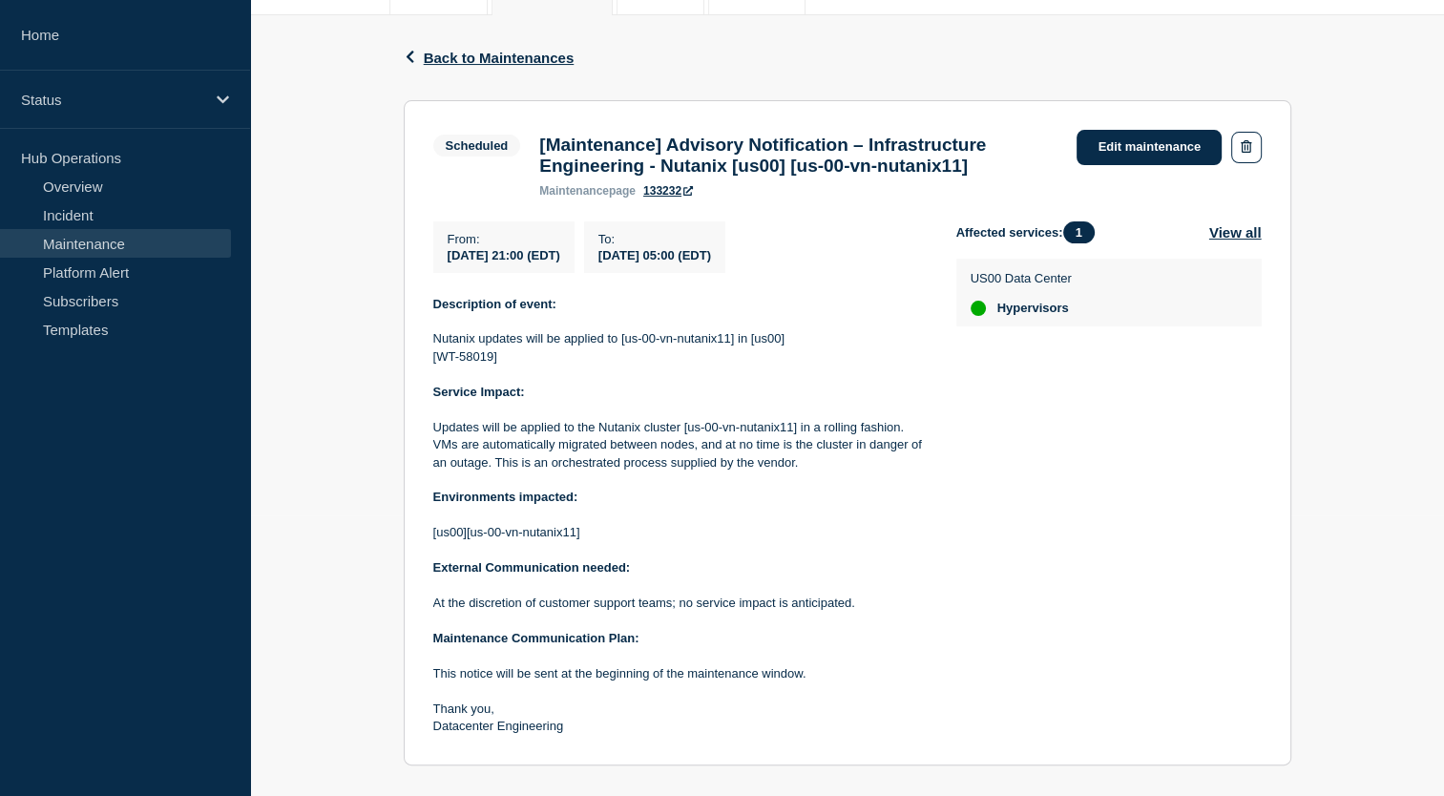
scroll to position [0, 0]
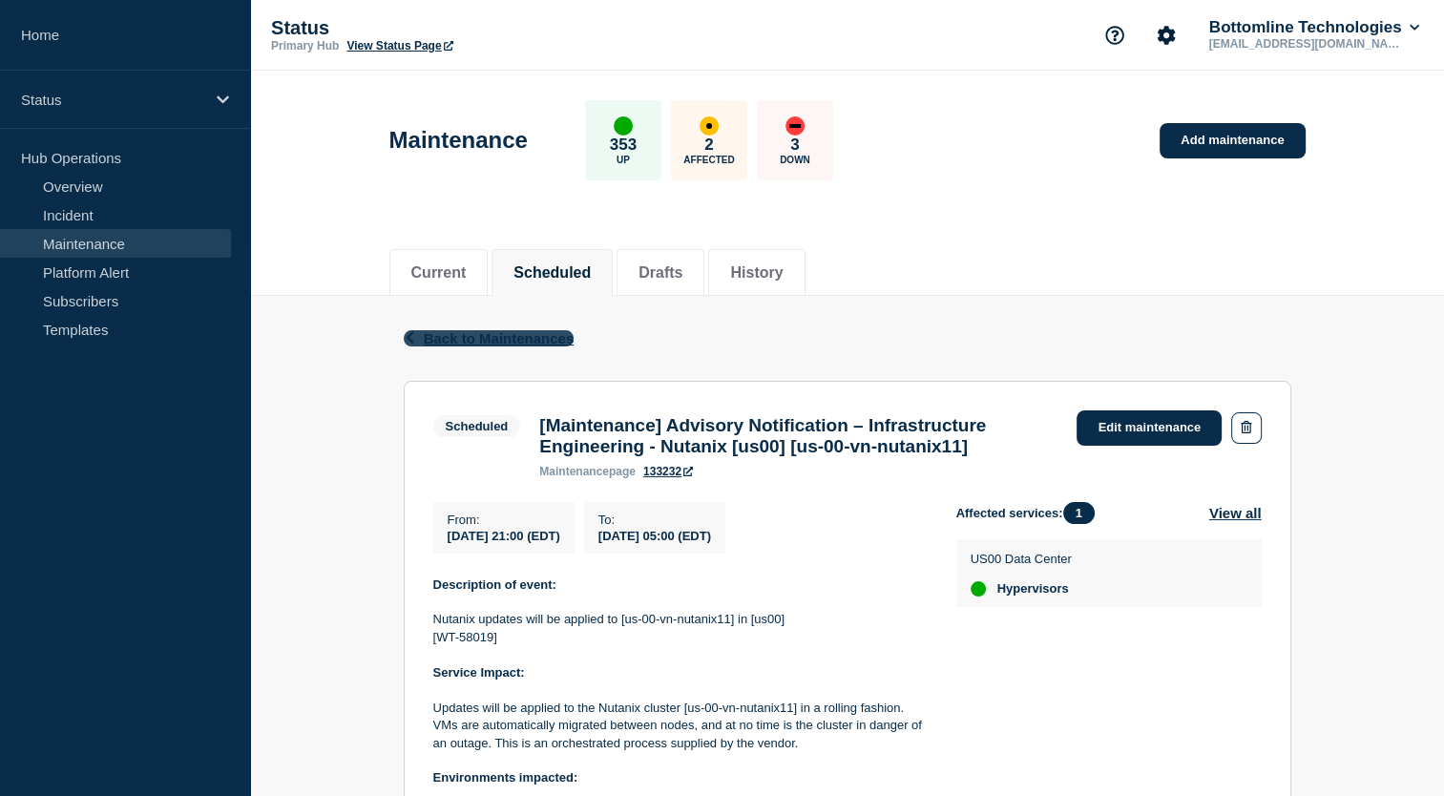
click at [470, 334] on span "Back to Maintenances" at bounding box center [499, 338] width 151 height 16
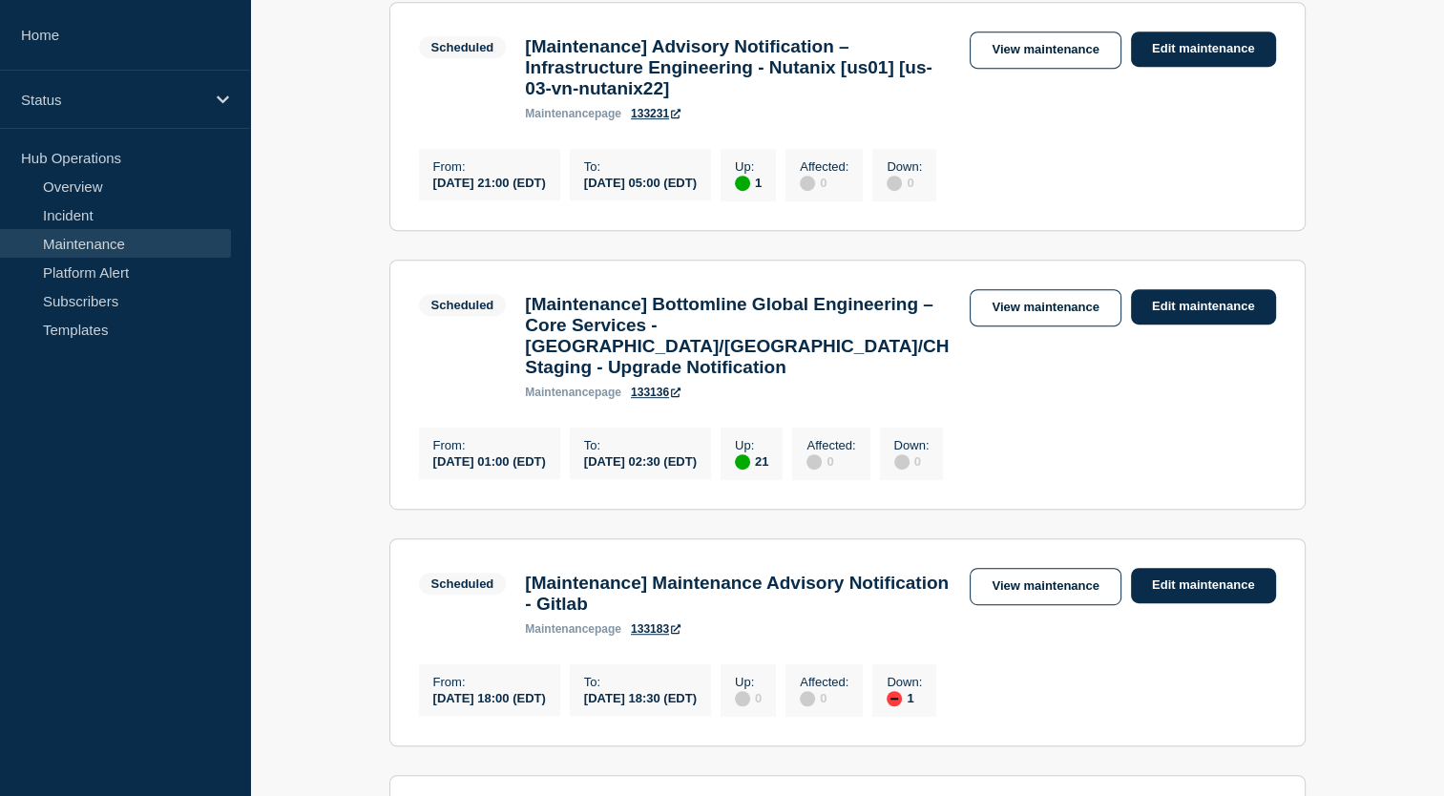
scroll to position [919, 0]
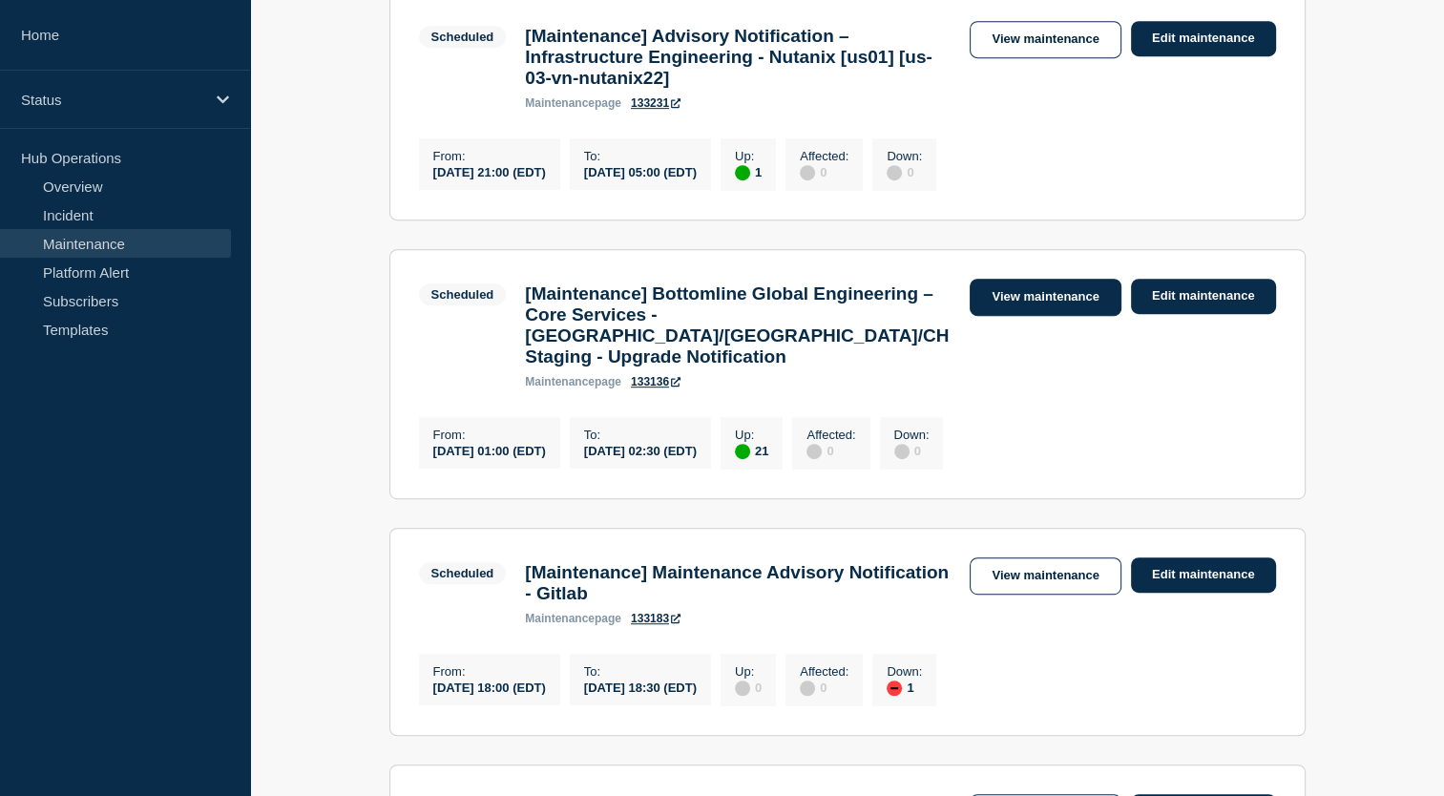
click at [1026, 316] on link "View maintenance" at bounding box center [1044, 297] width 151 height 37
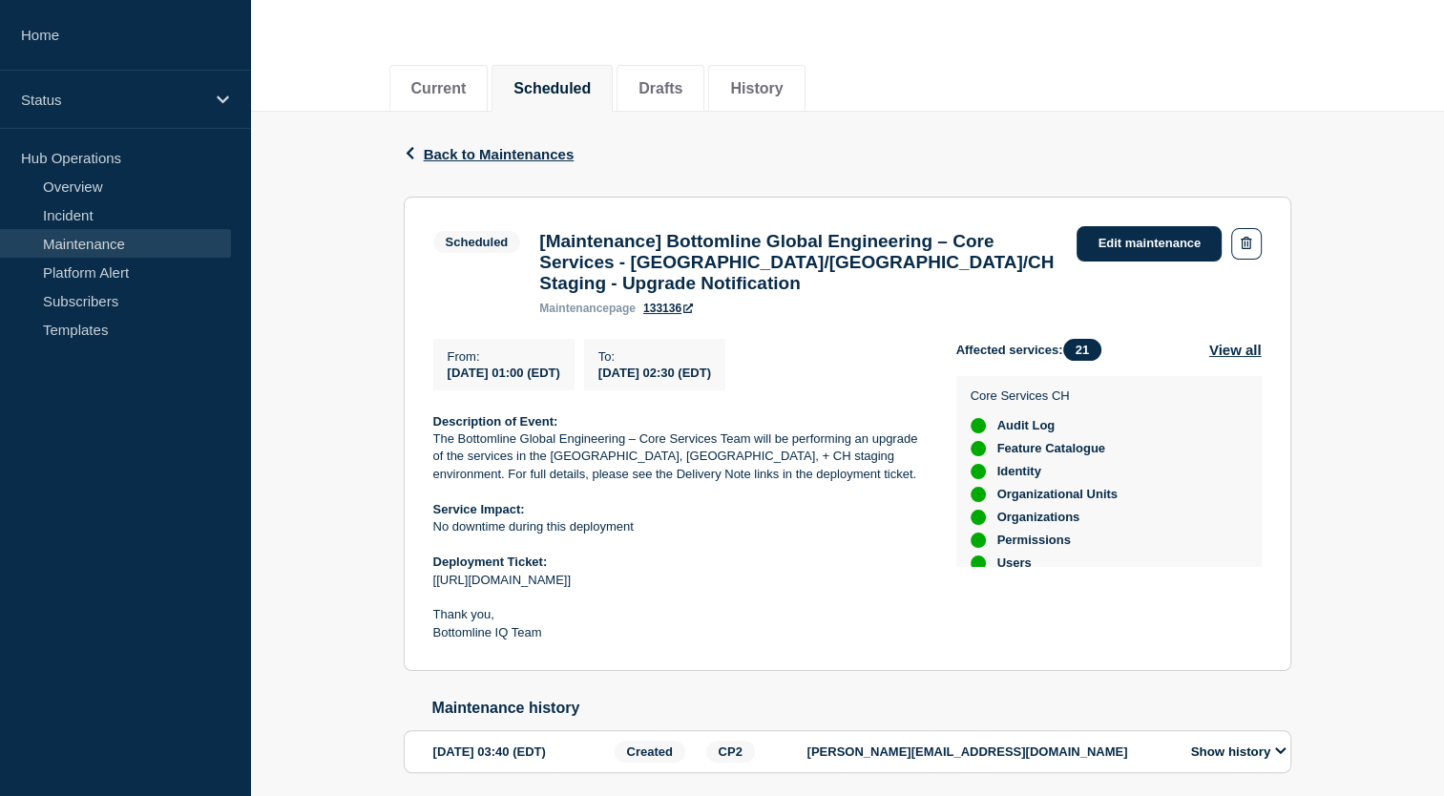
scroll to position [132, 0]
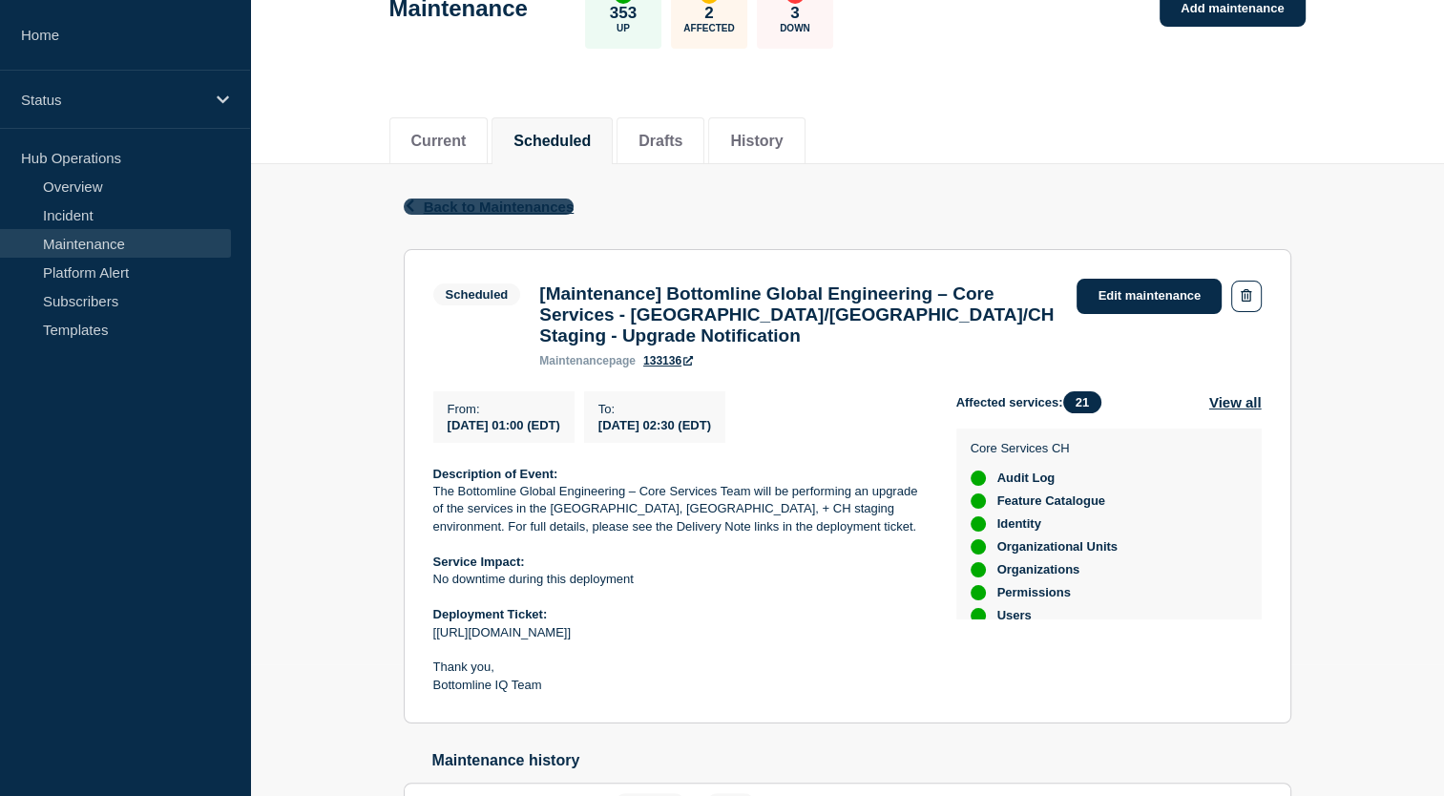
click at [452, 202] on span "Back to Maintenances" at bounding box center [499, 206] width 151 height 16
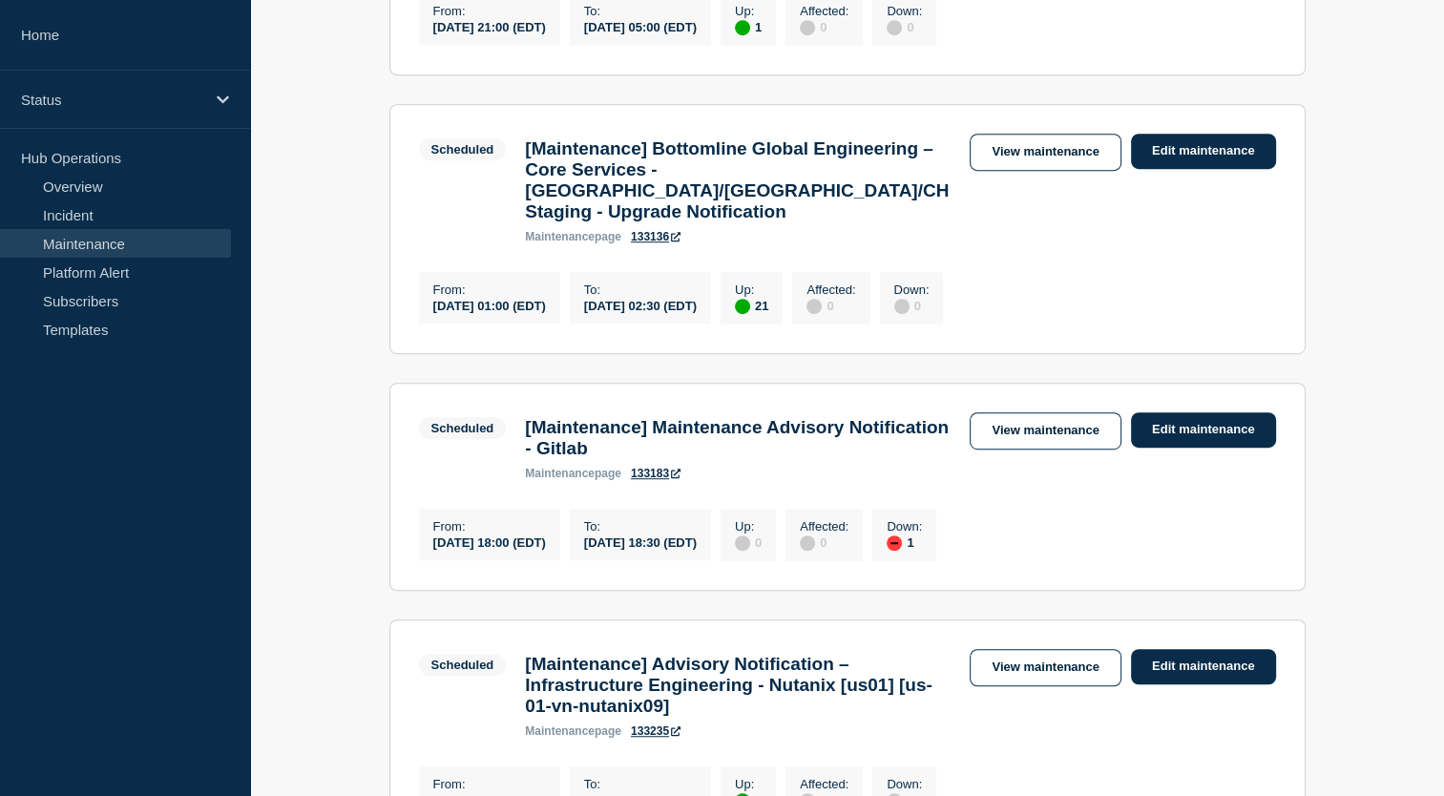
scroll to position [1079, 0]
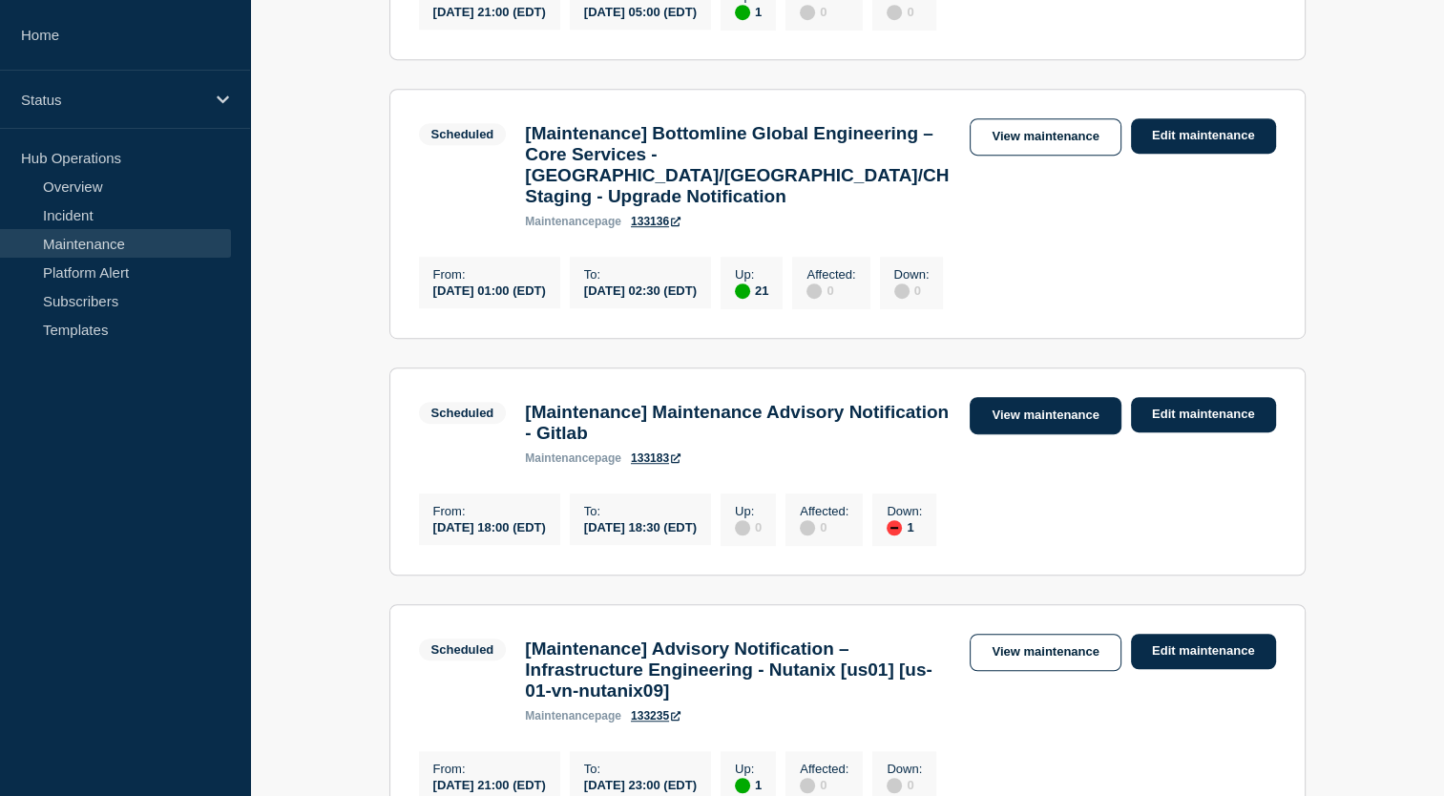
click at [1025, 434] on link "View maintenance" at bounding box center [1044, 415] width 151 height 37
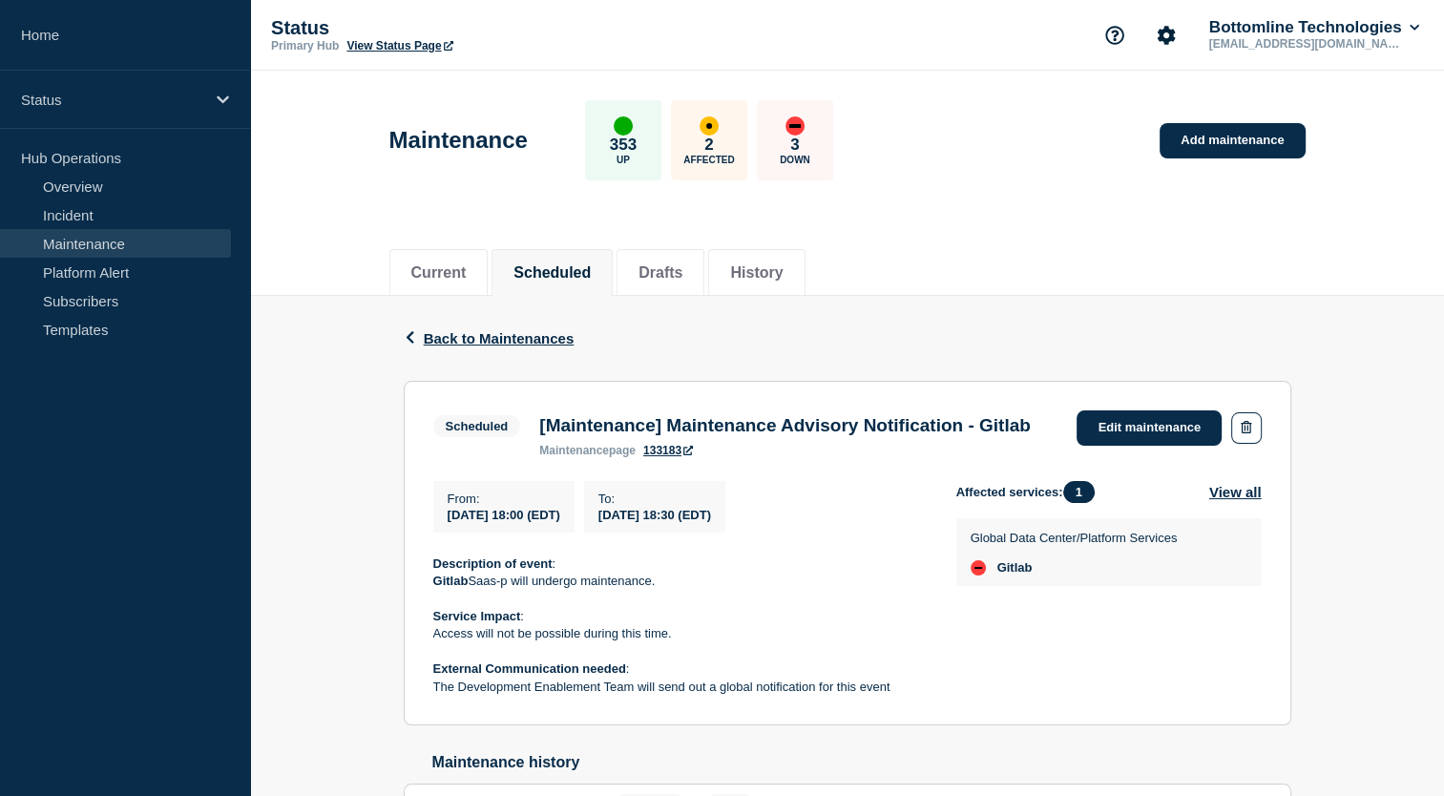
scroll to position [156, 0]
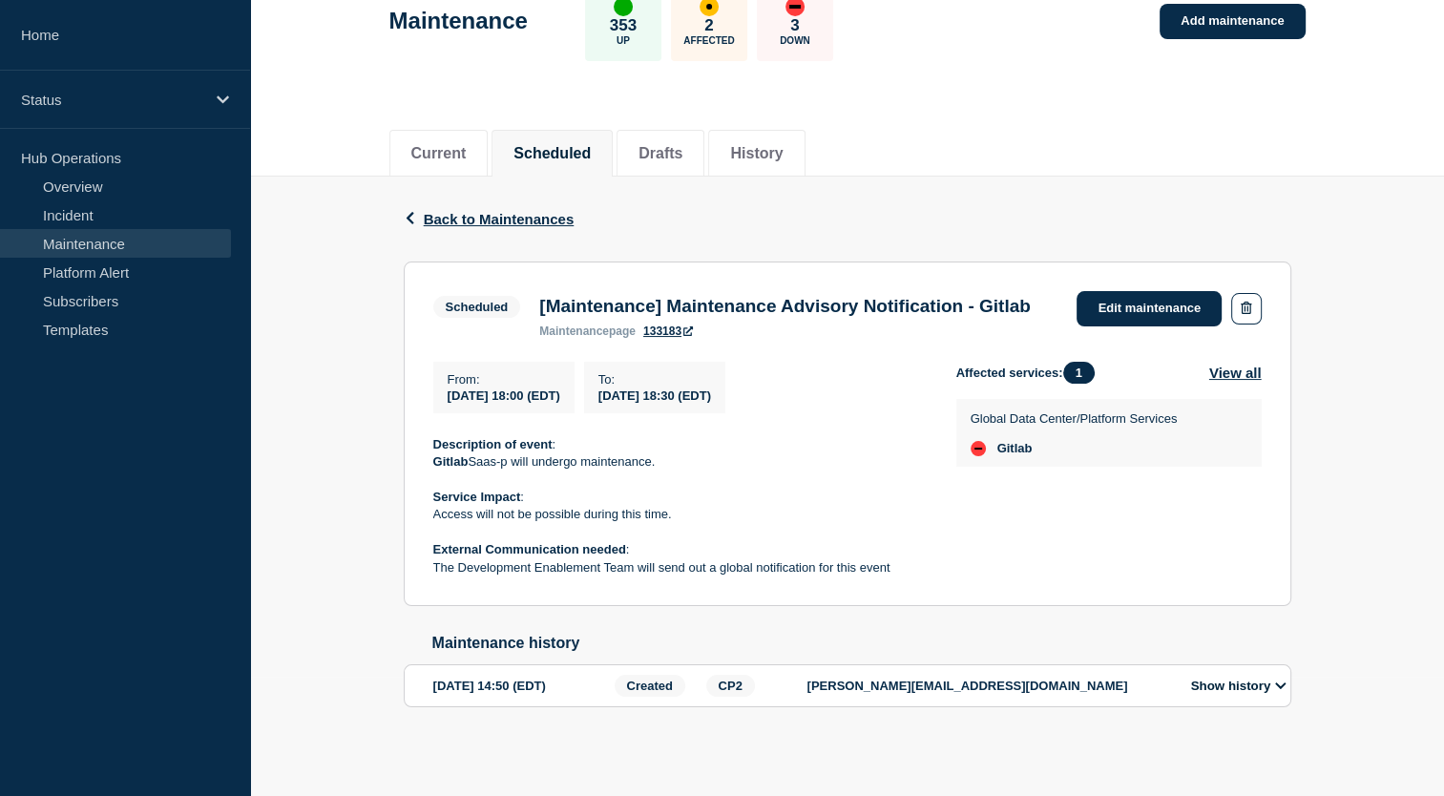
click at [1246, 682] on button "Show history" at bounding box center [1238, 685] width 107 height 16
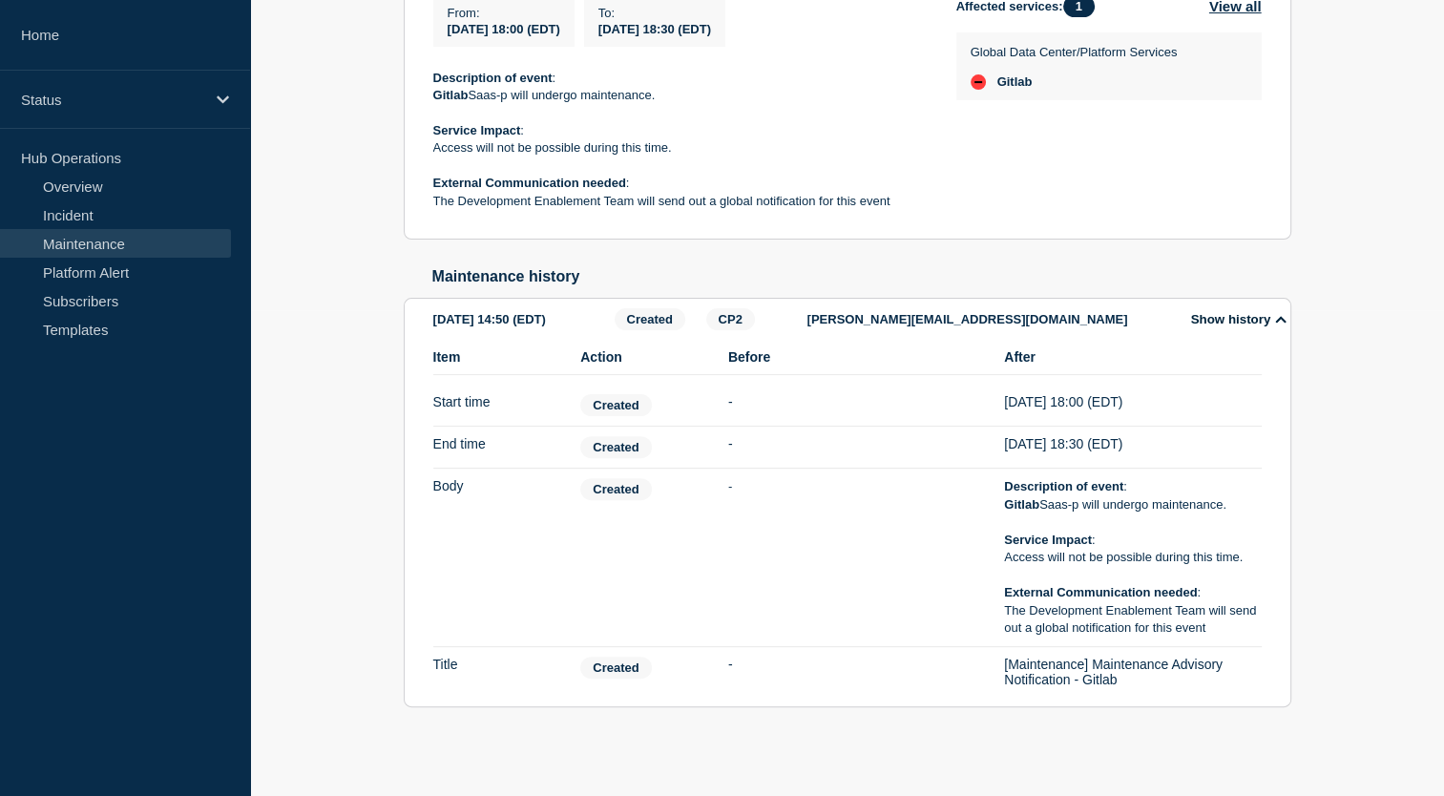
scroll to position [0, 0]
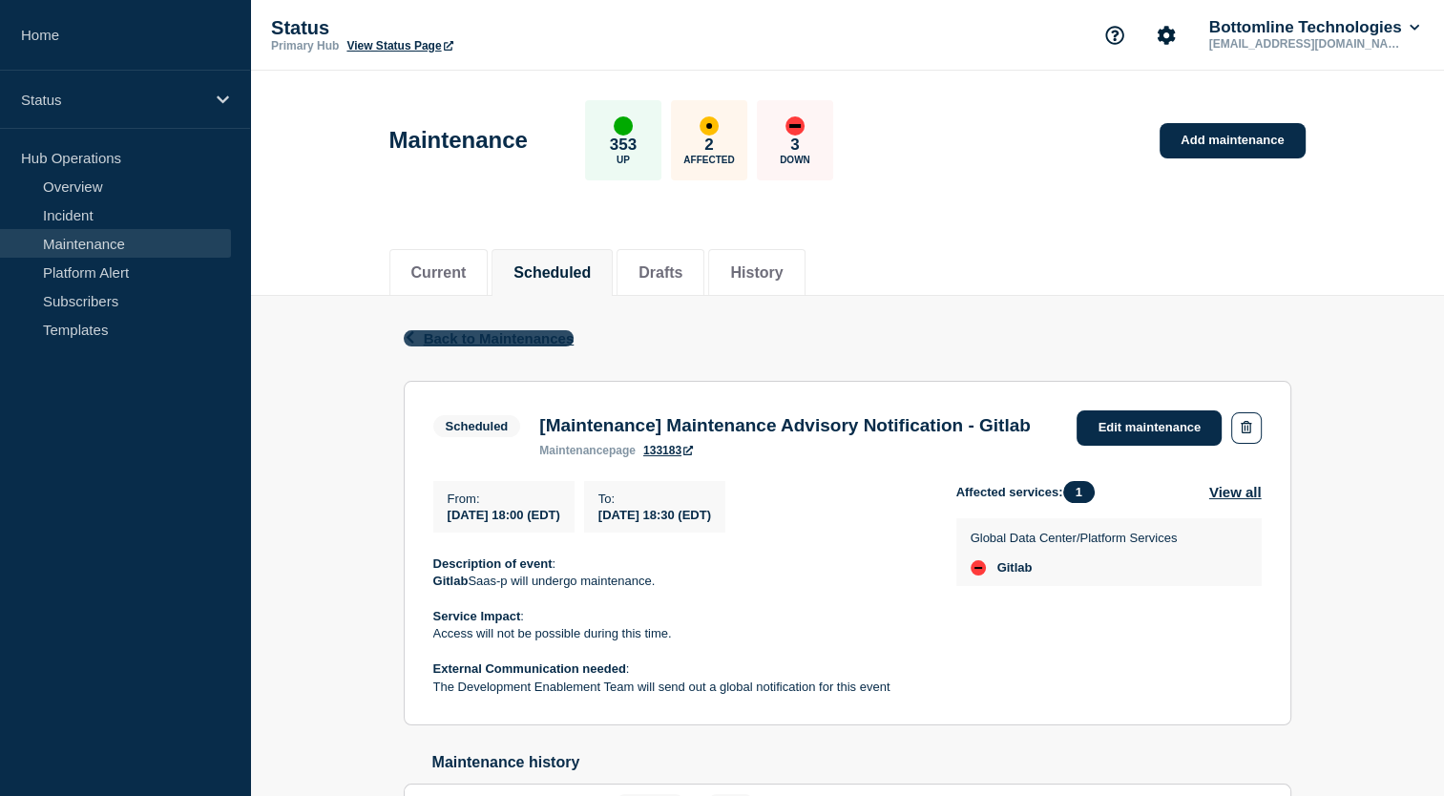
click at [509, 339] on span "Back to Maintenances" at bounding box center [499, 338] width 151 height 16
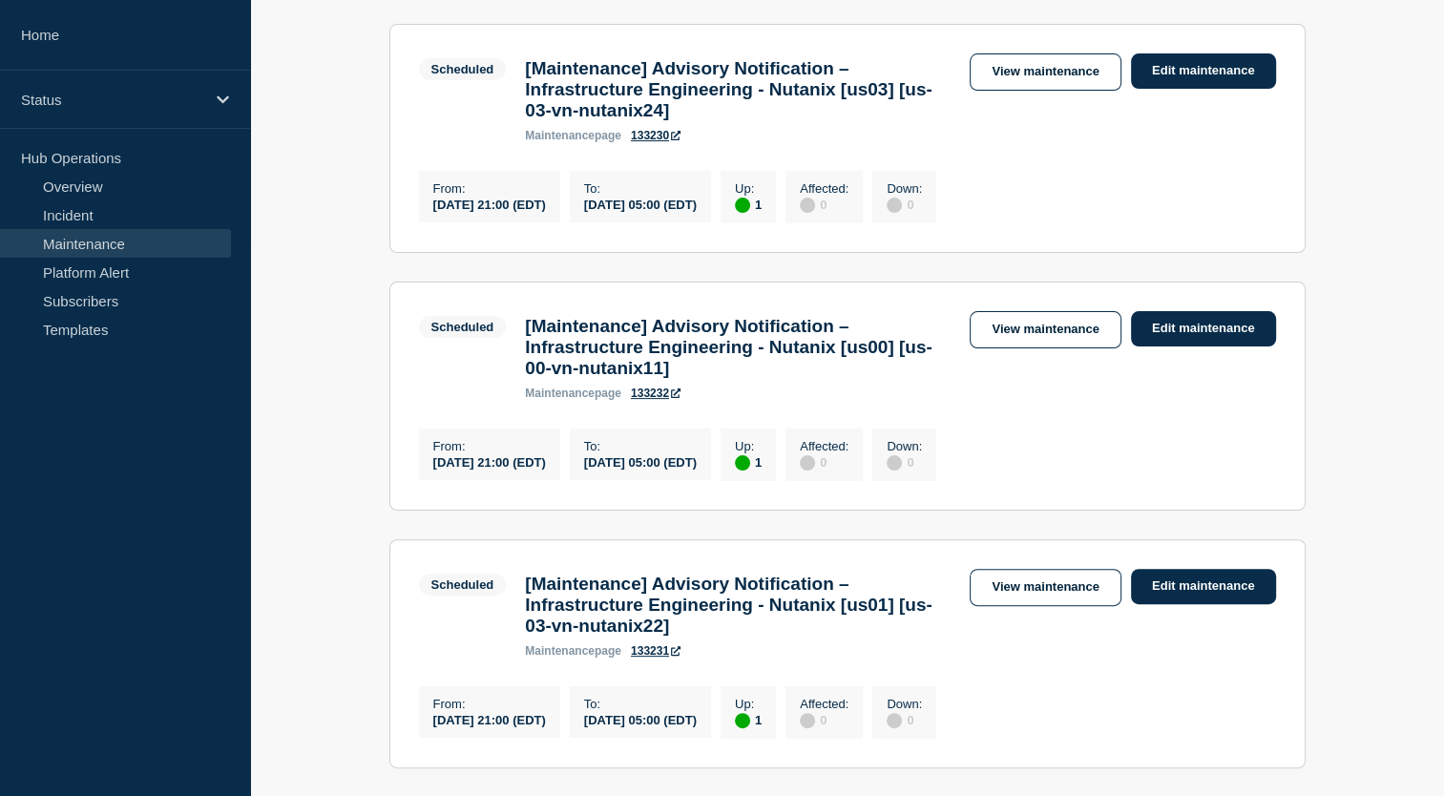
scroll to position [362, 0]
